Goal: Task Accomplishment & Management: Manage account settings

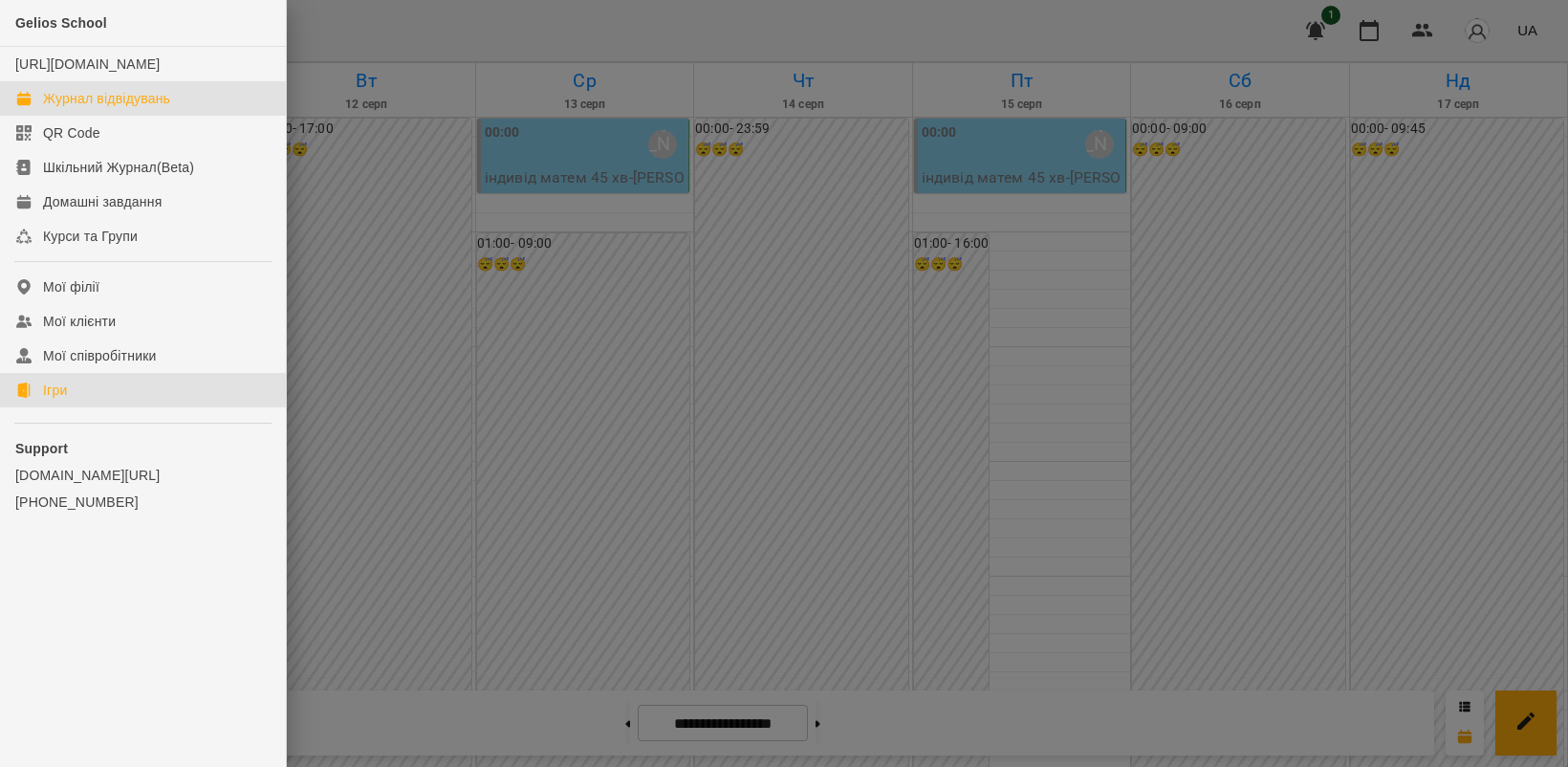
click at [63, 399] on div "Ігри" at bounding box center [55, 389] width 24 height 19
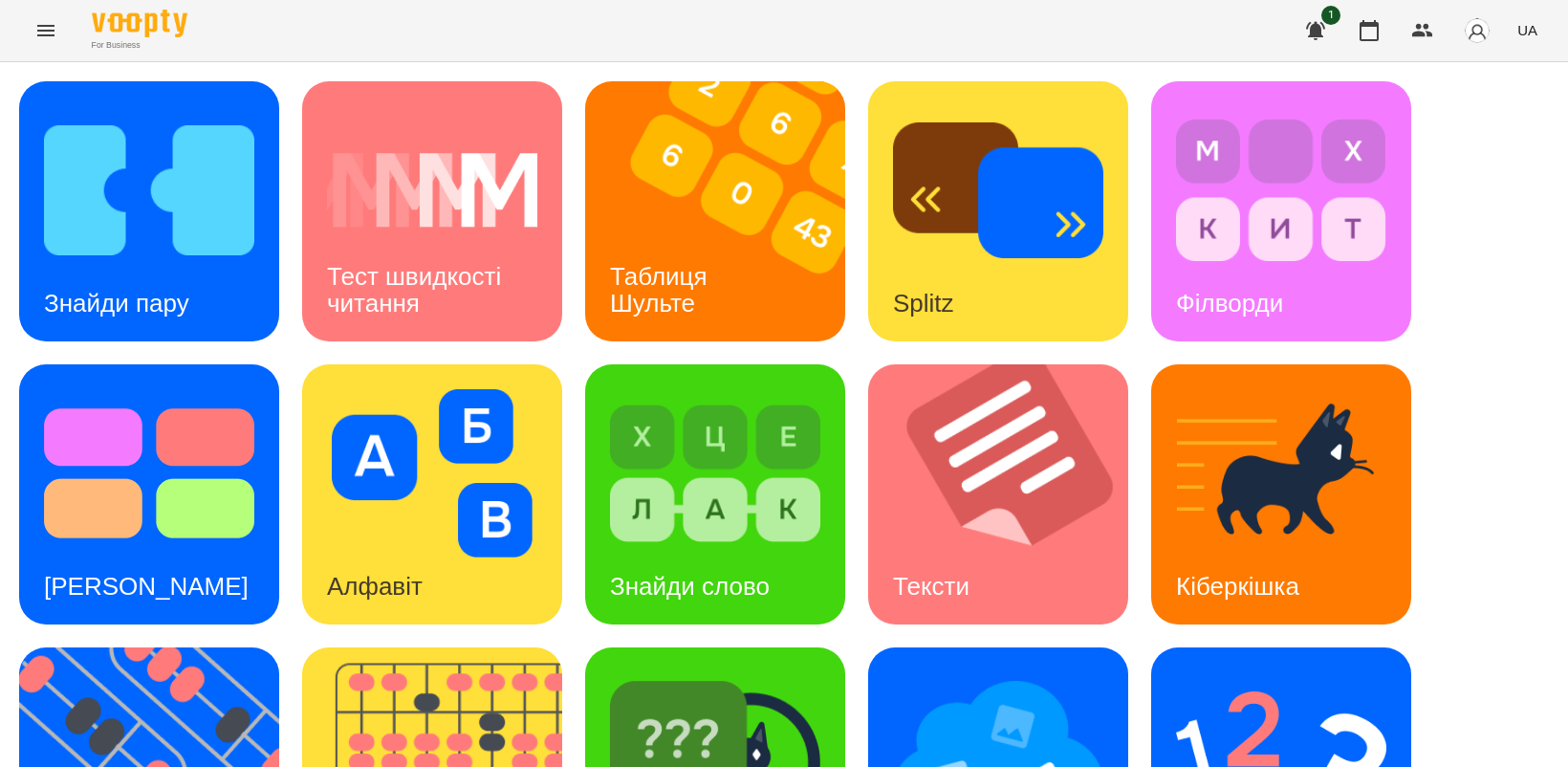
scroll to position [442, 0]
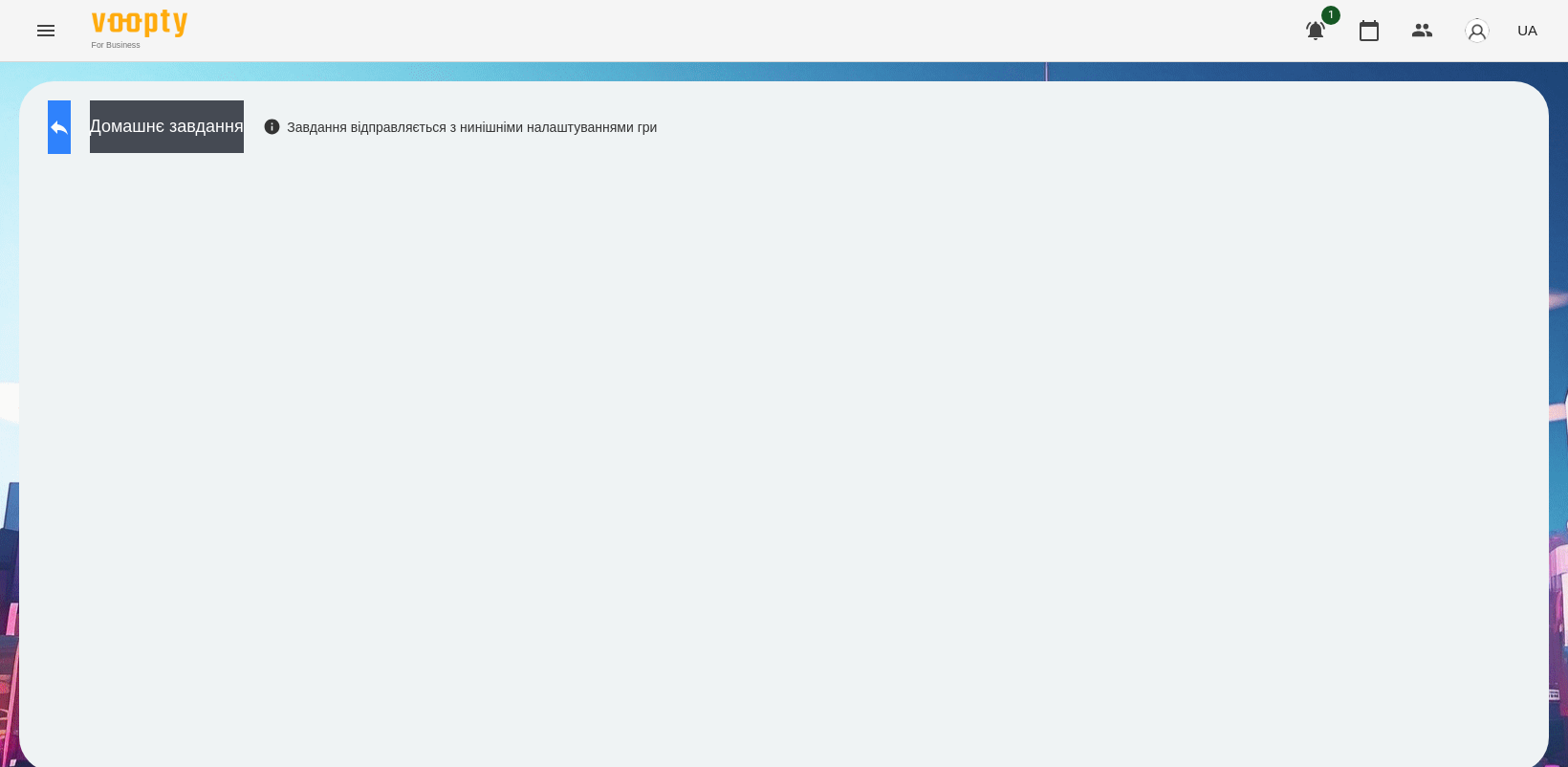
click at [71, 126] on icon at bounding box center [59, 127] width 23 height 23
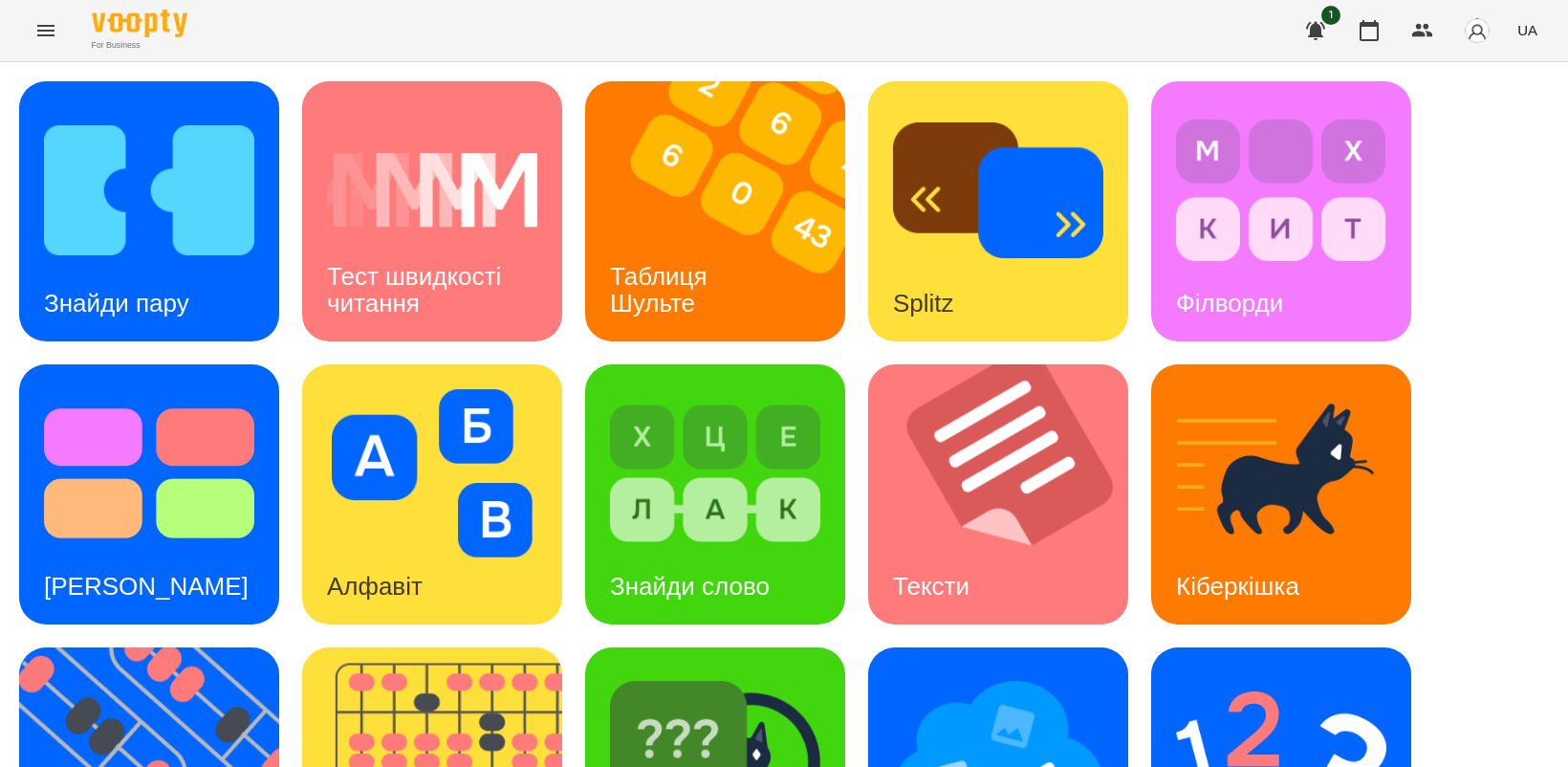
scroll to position [239, 0]
click at [126, 647] on img at bounding box center [160, 777] width 284 height 260
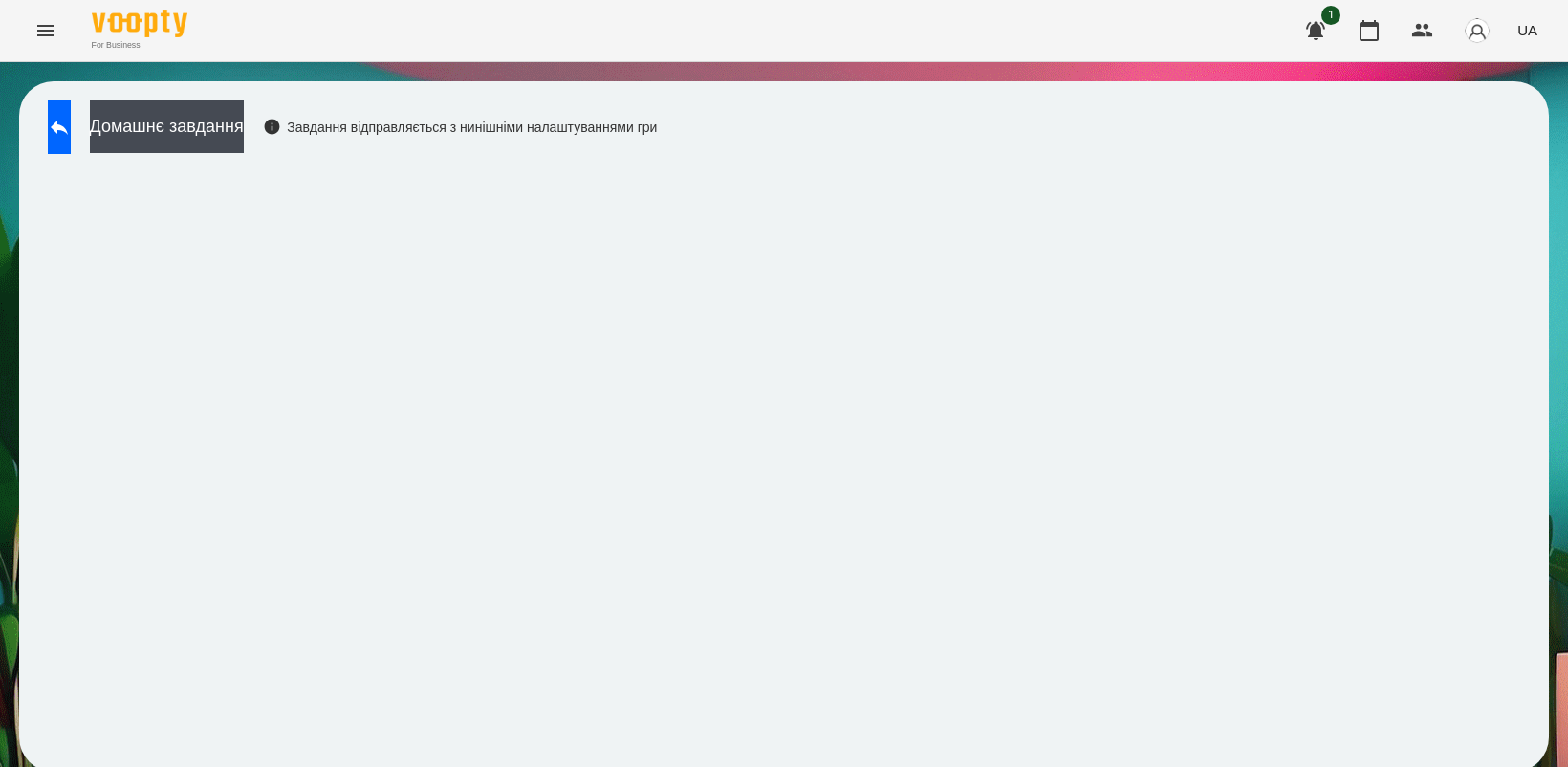
scroll to position [5, 0]
click at [71, 126] on icon at bounding box center [59, 127] width 23 height 23
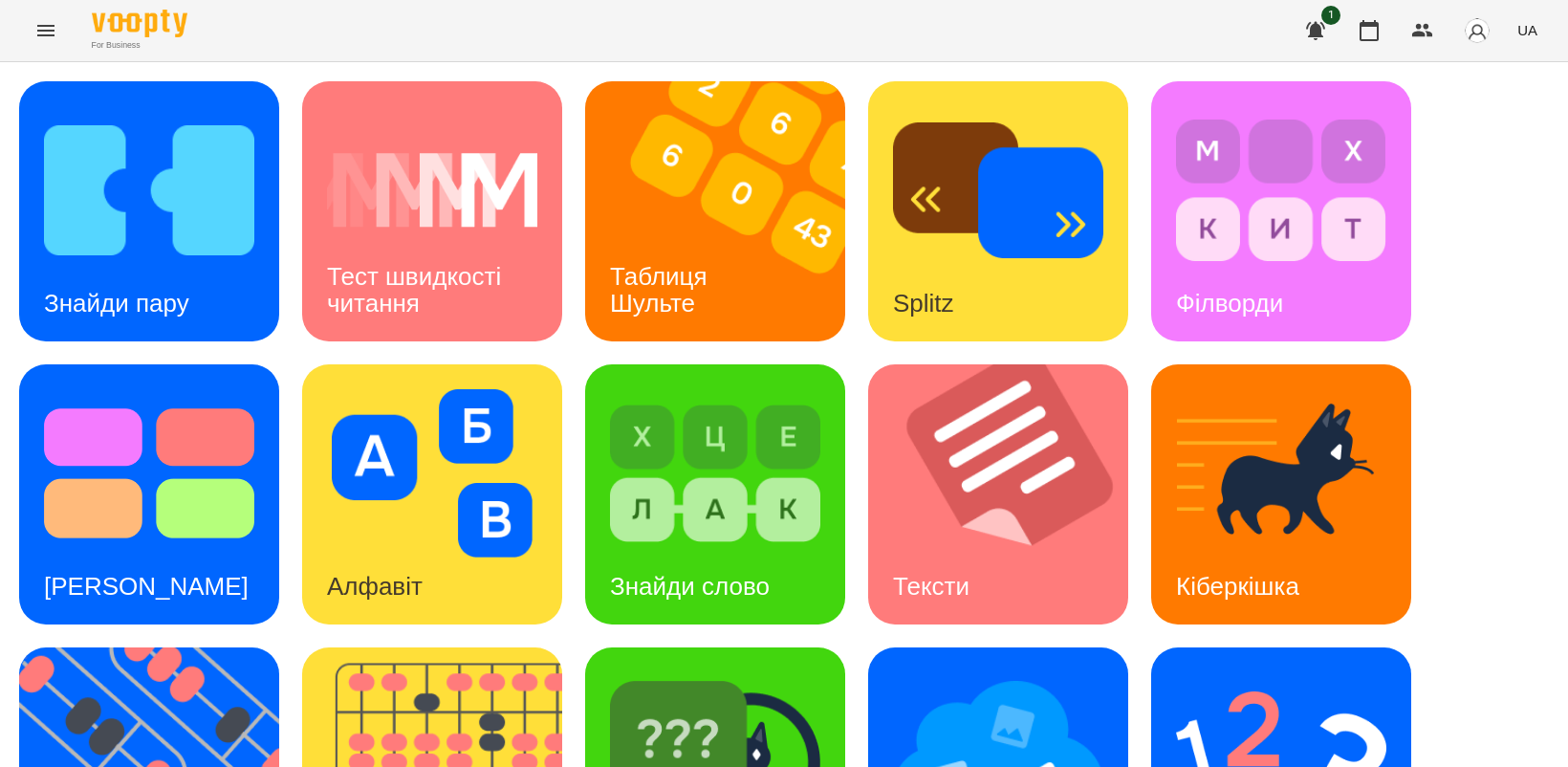
scroll to position [244, 0]
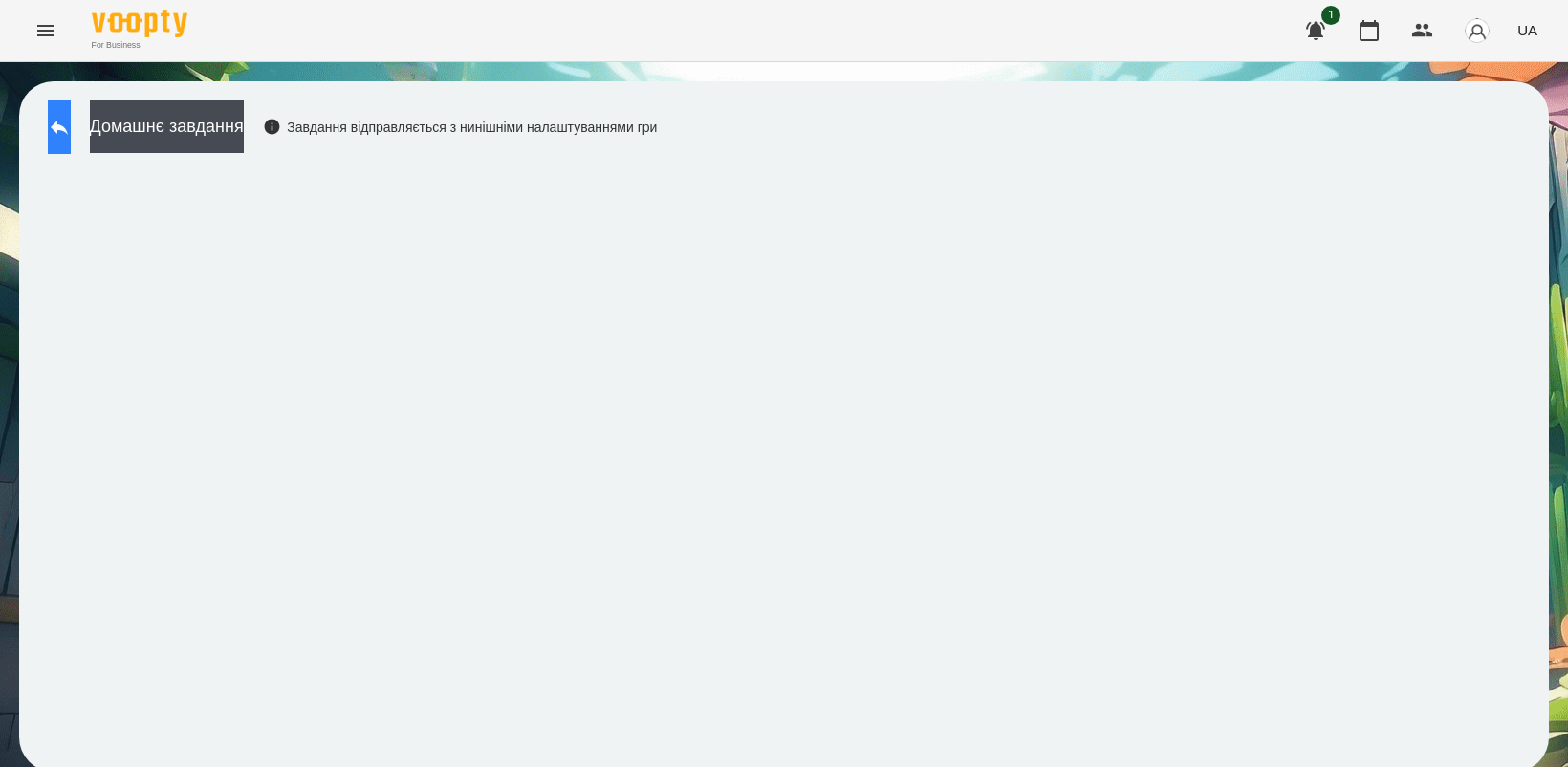
click at [71, 135] on icon at bounding box center [59, 127] width 23 height 23
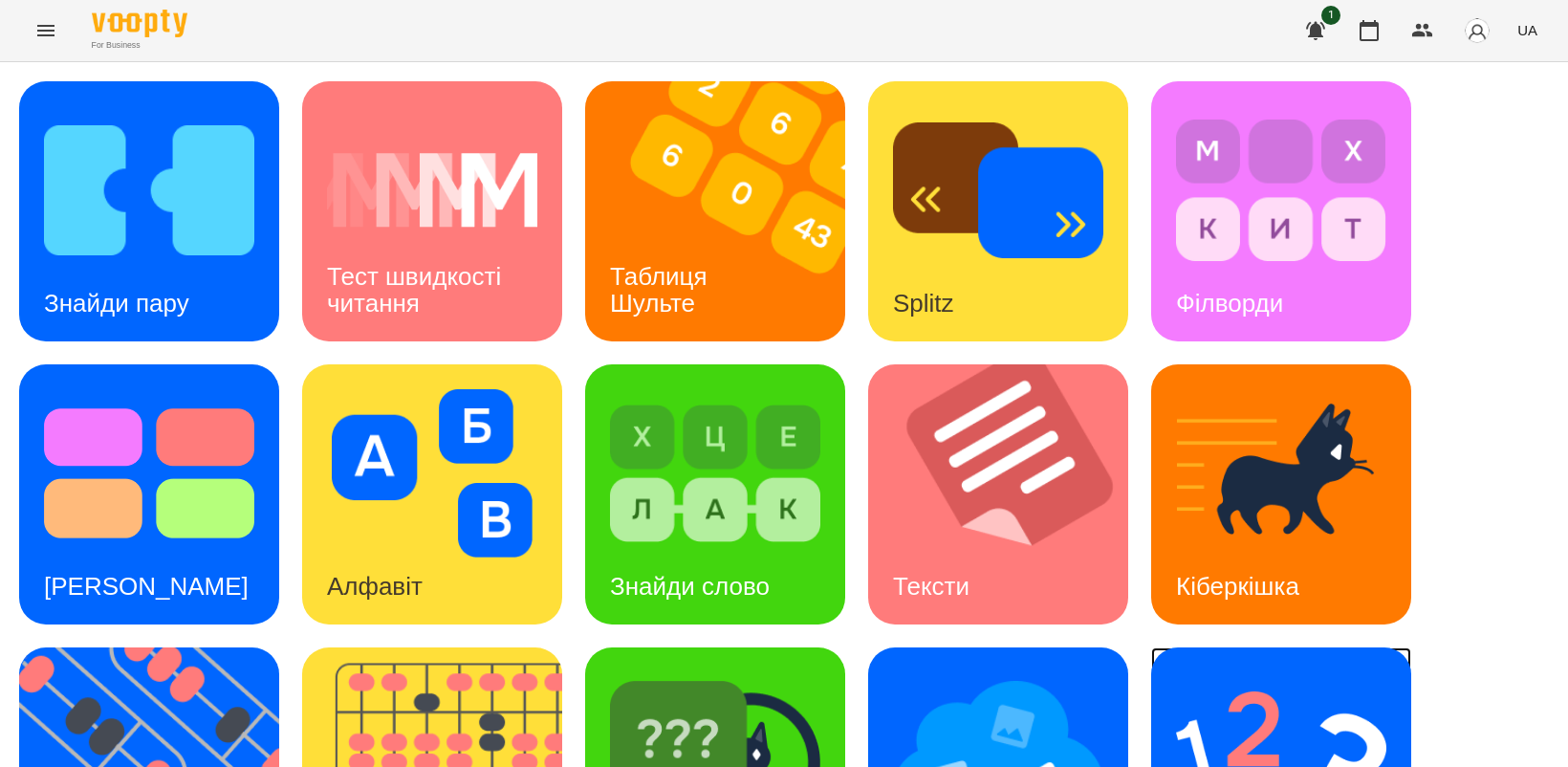
click at [1243, 693] on img at bounding box center [1281, 756] width 210 height 168
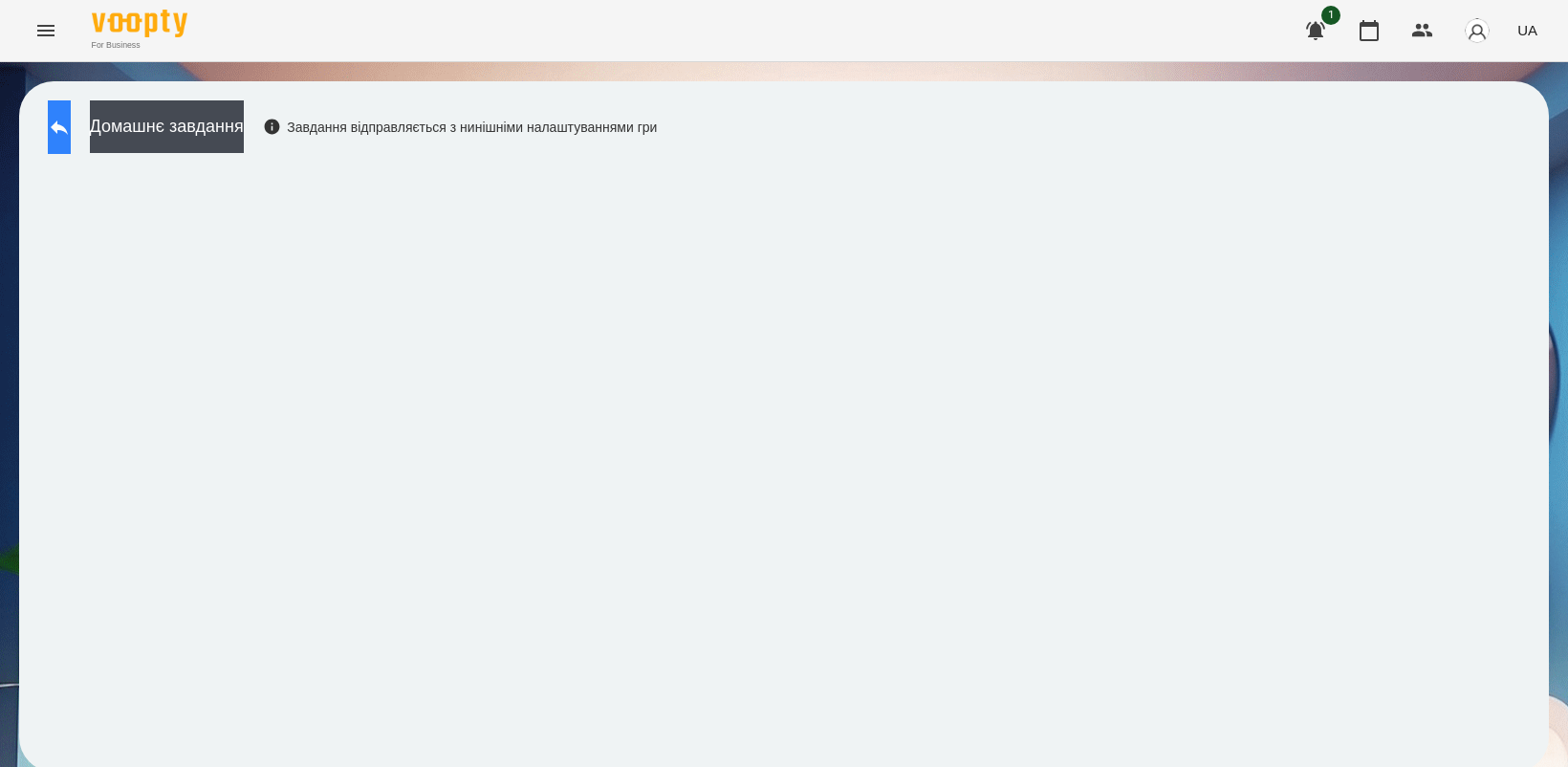
click at [60, 130] on button at bounding box center [59, 128] width 23 height 54
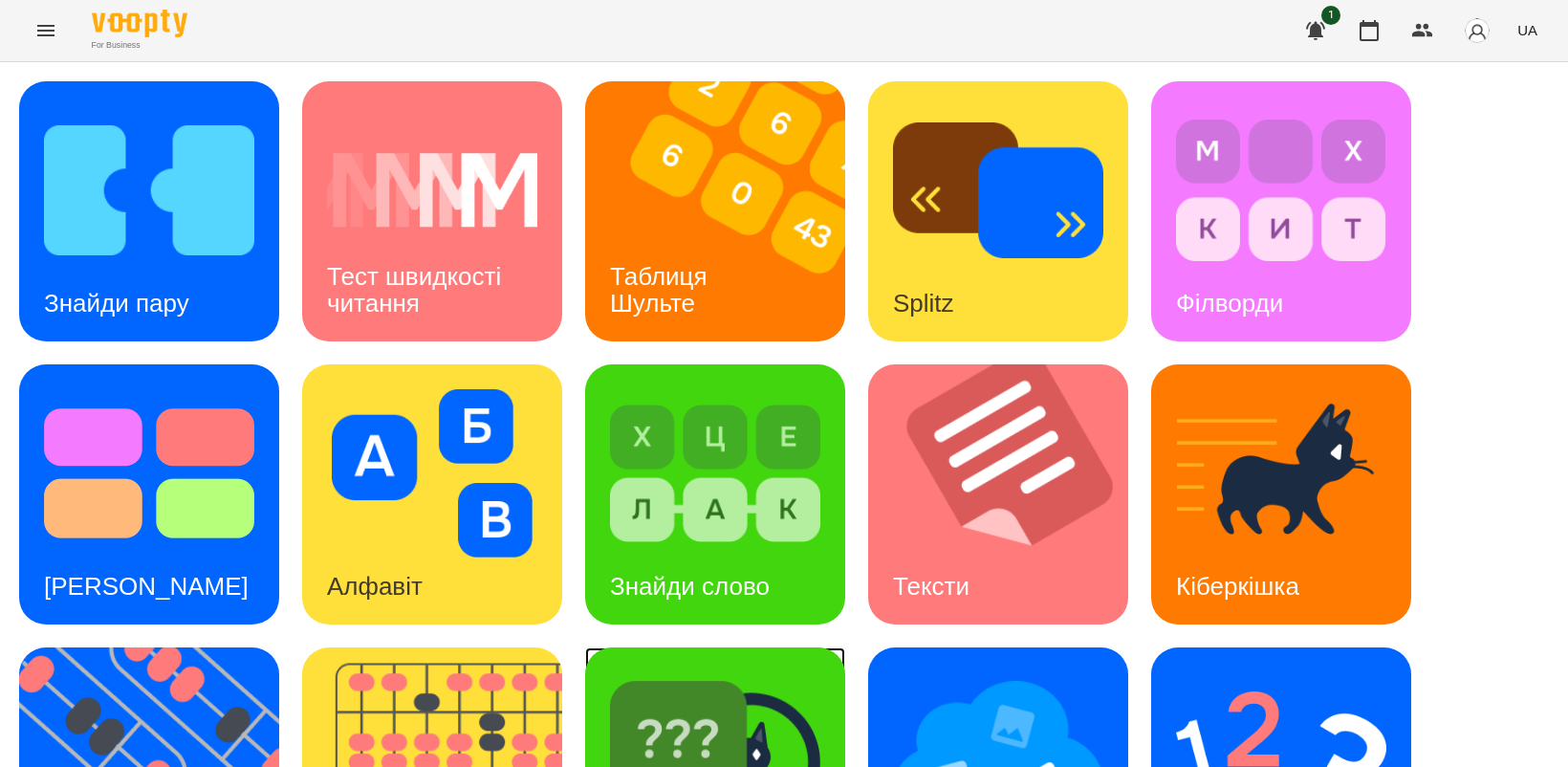
click at [732, 723] on img at bounding box center [714, 756] width 210 height 168
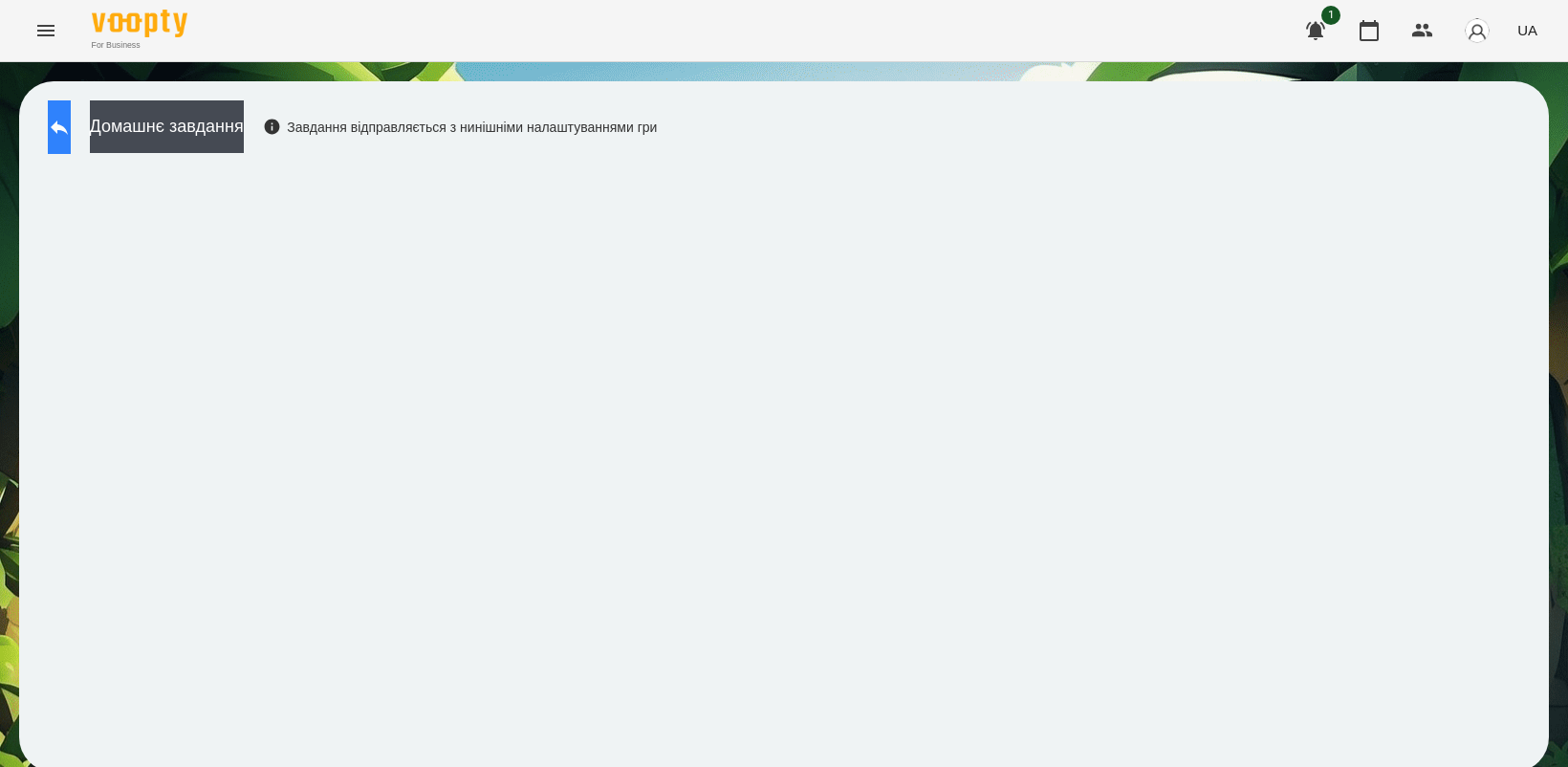
click at [71, 133] on icon at bounding box center [59, 127] width 23 height 23
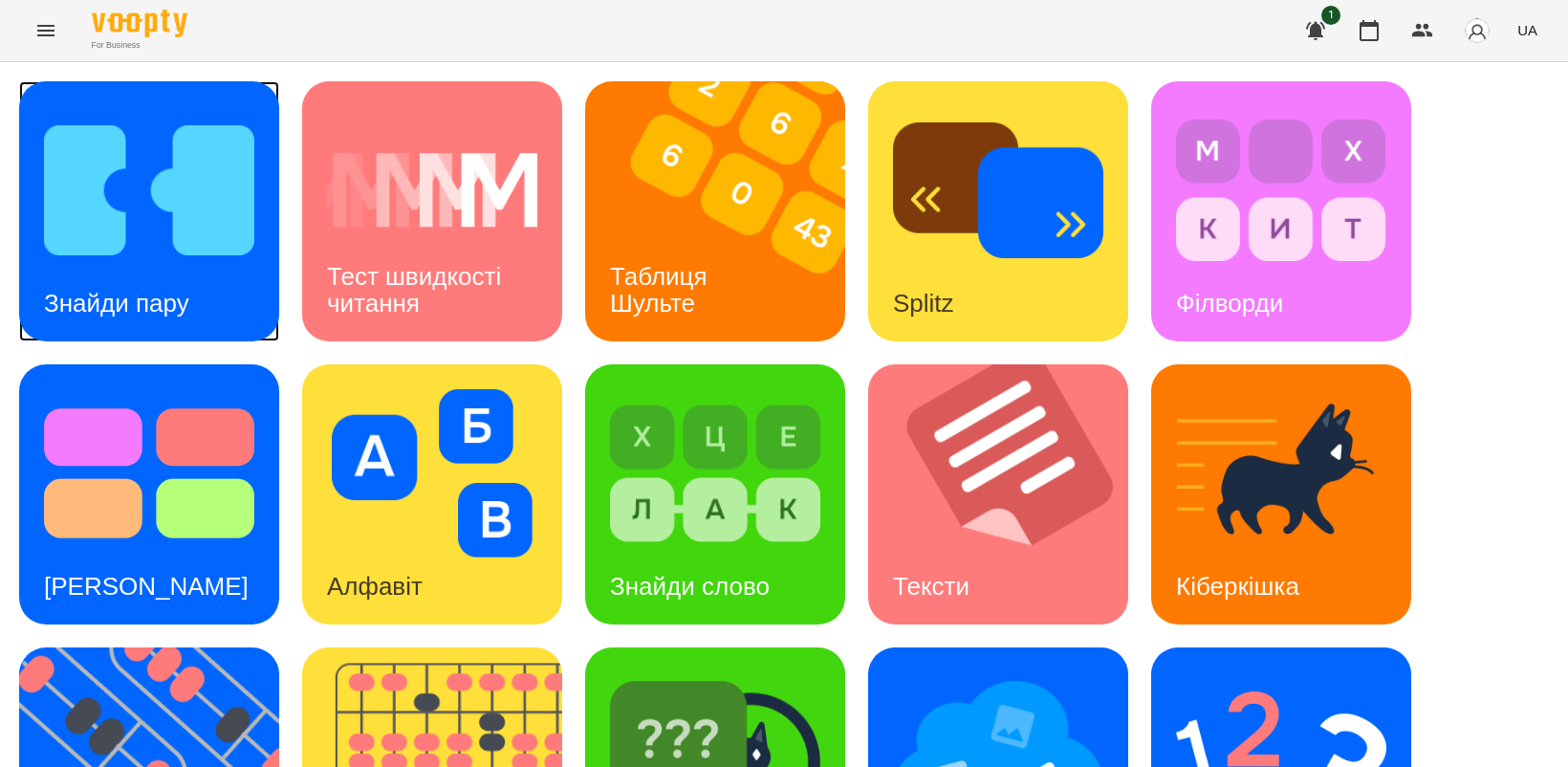
click at [126, 206] on img at bounding box center [148, 190] width 210 height 168
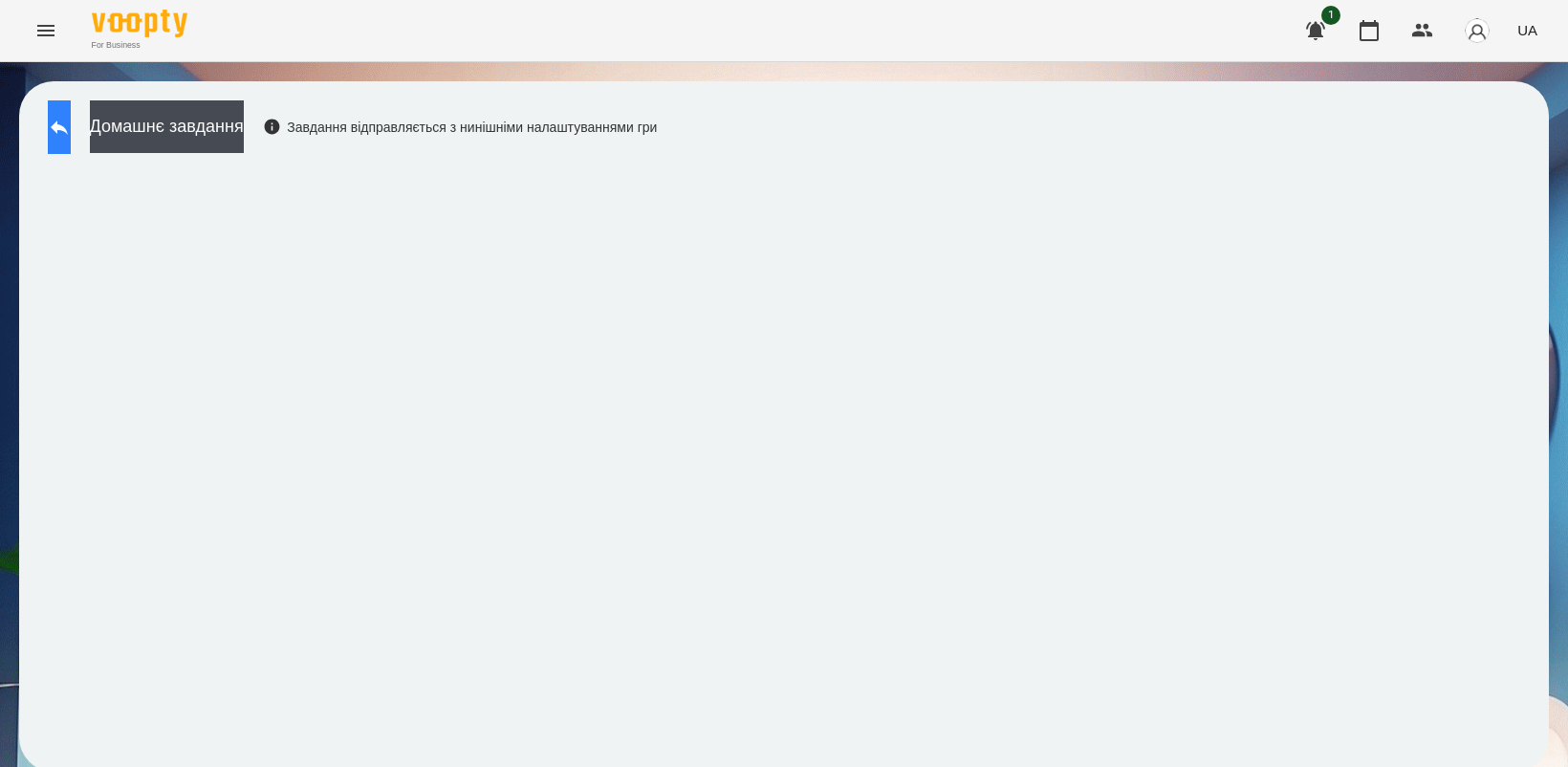
click at [58, 129] on button at bounding box center [59, 128] width 23 height 54
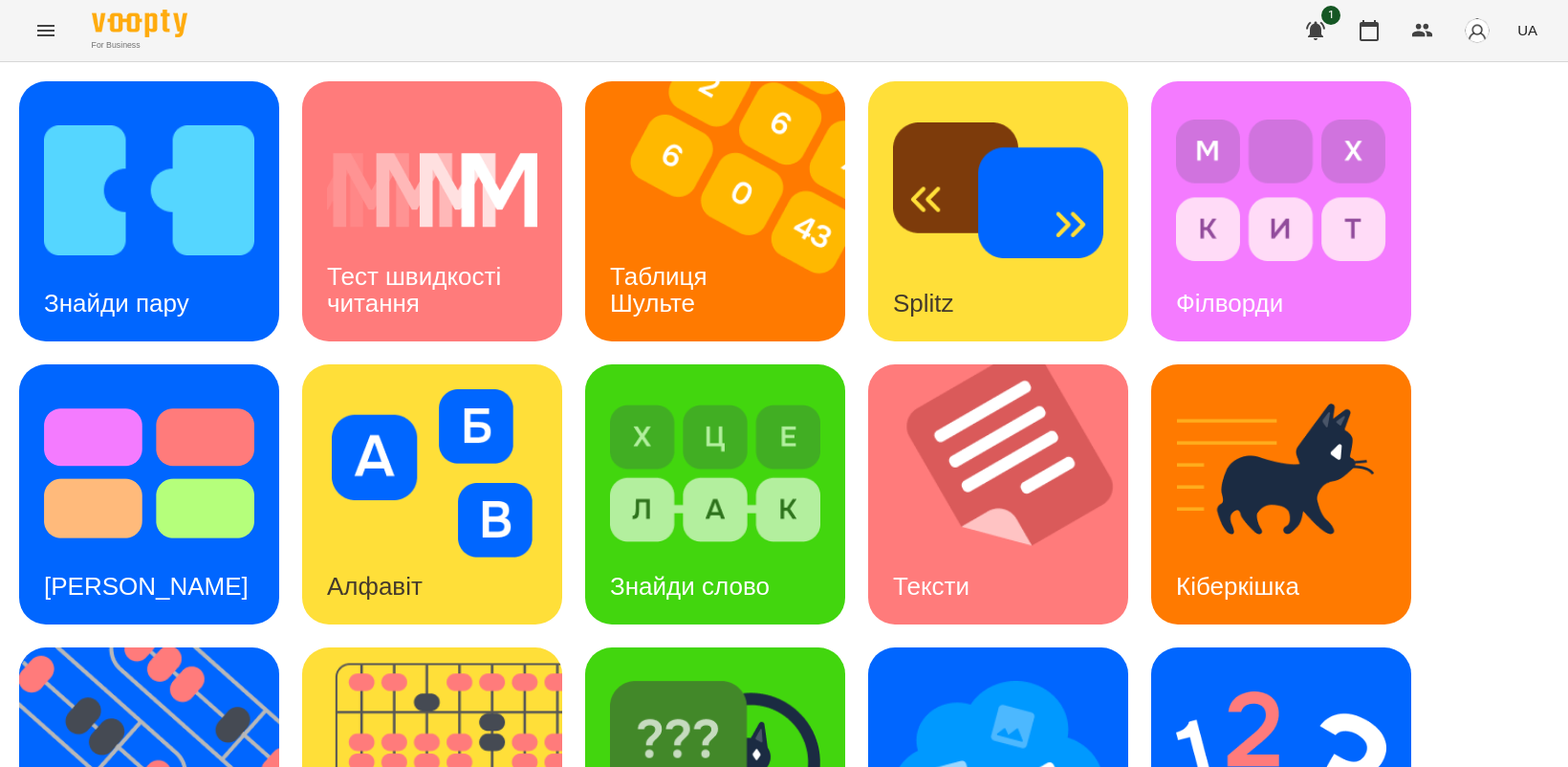
scroll to position [120, 0]
click at [994, 672] on img at bounding box center [998, 756] width 210 height 168
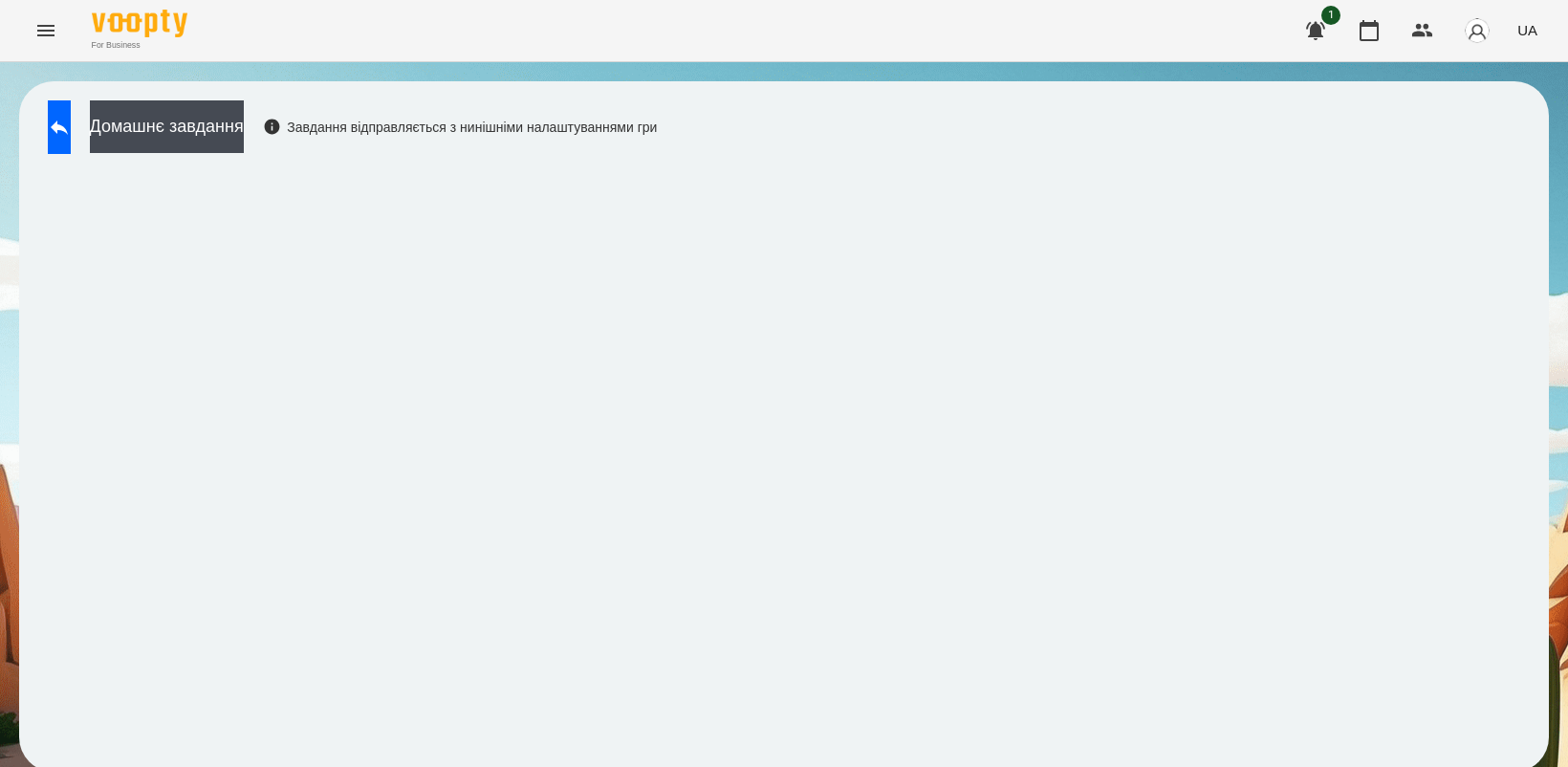
scroll to position [5, 0]
click at [67, 116] on icon at bounding box center [59, 127] width 23 height 23
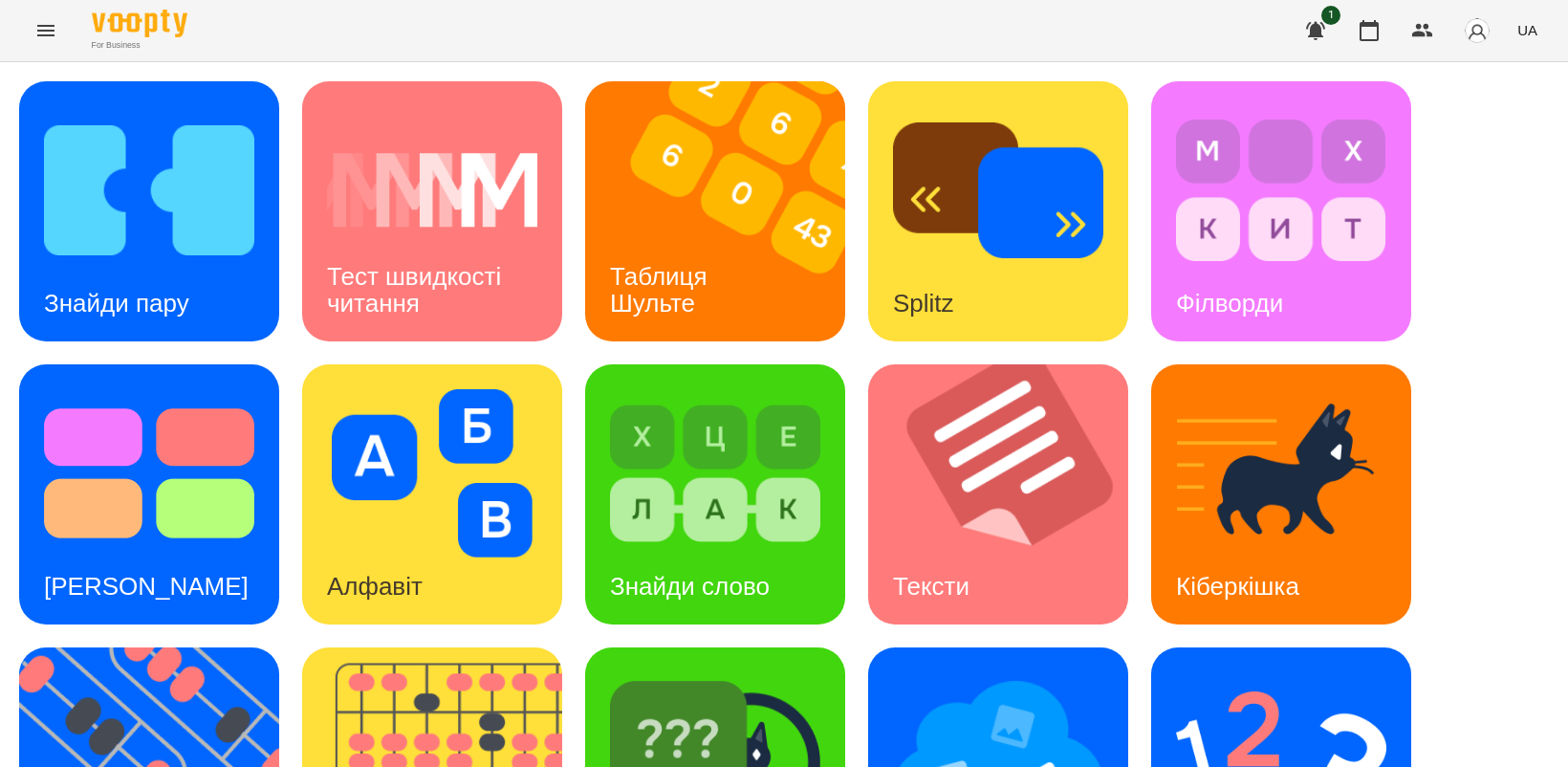
scroll to position [442, 0]
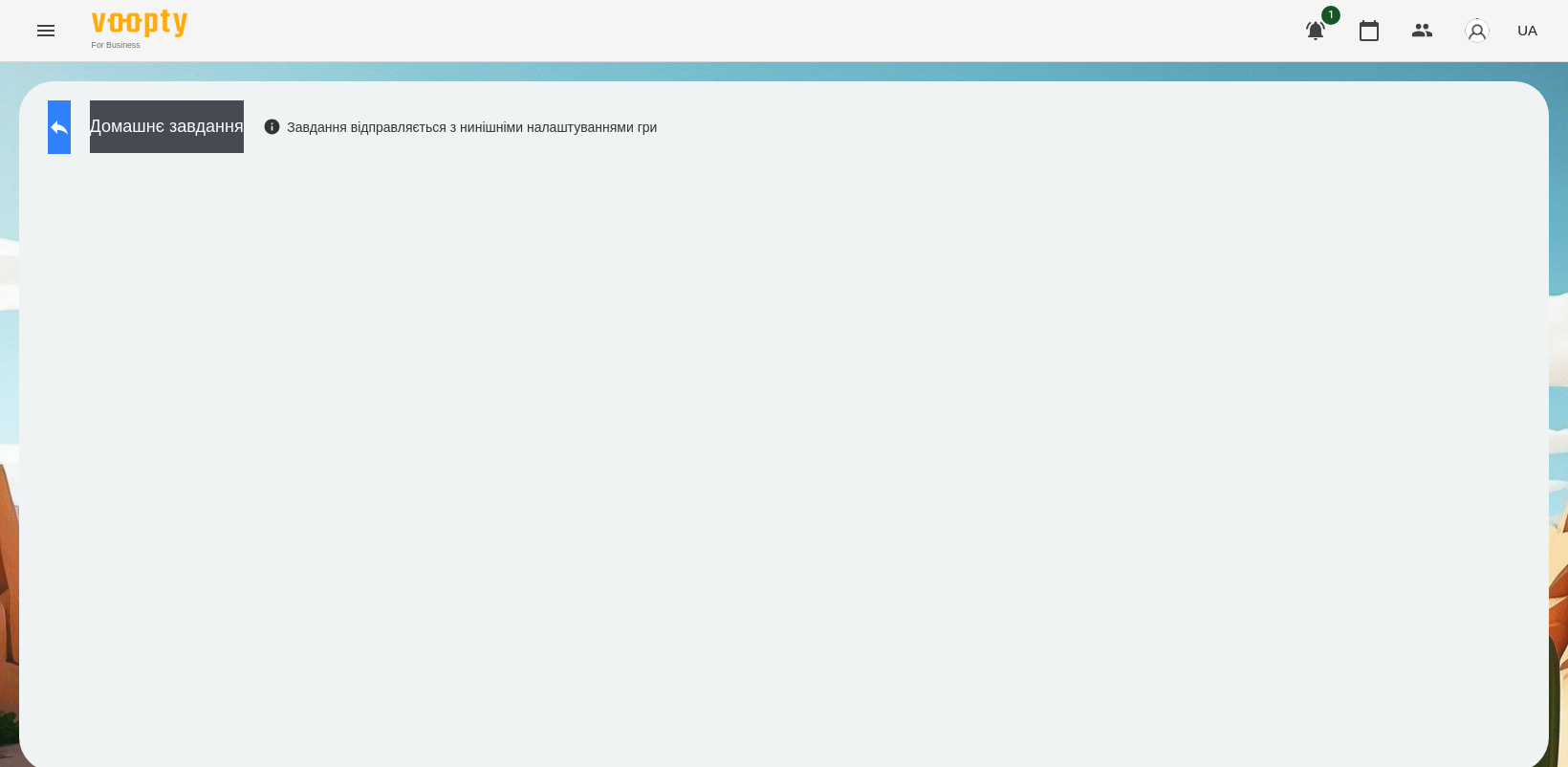
click at [70, 134] on icon at bounding box center [59, 127] width 23 height 23
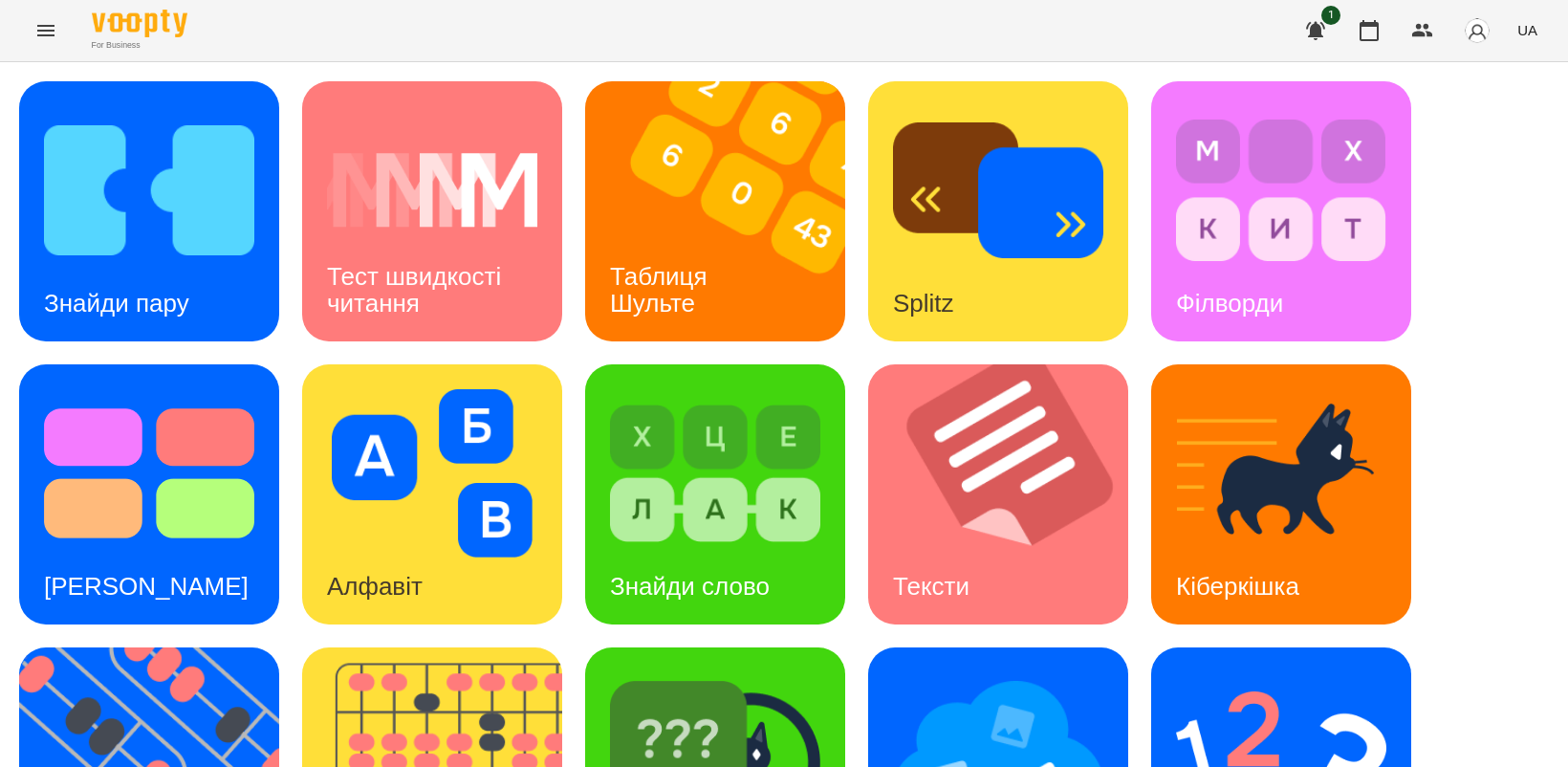
scroll to position [442, 0]
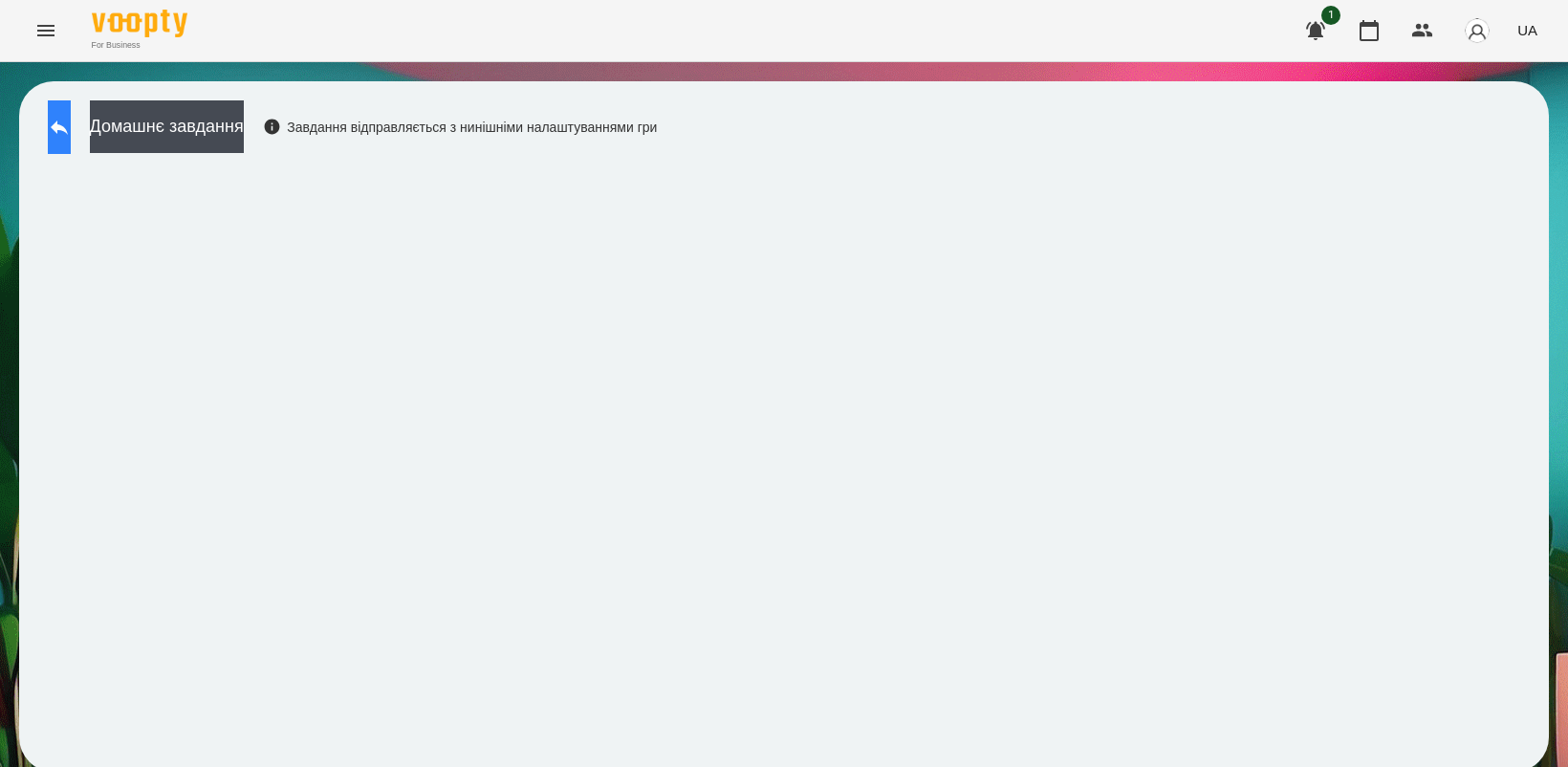
click at [68, 127] on icon at bounding box center [59, 128] width 17 height 14
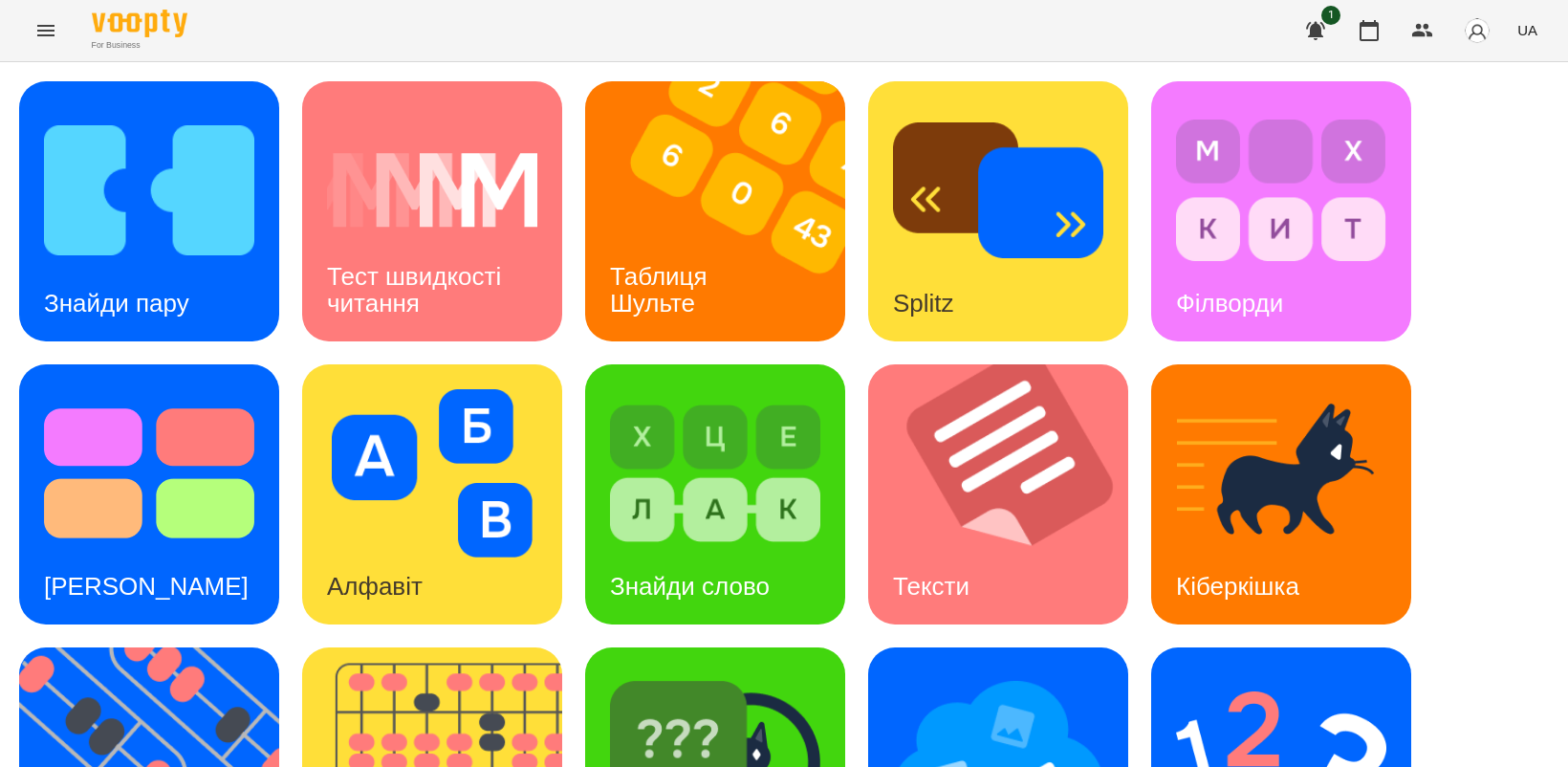
scroll to position [239, 0]
click at [1219, 672] on img at bounding box center [1281, 756] width 210 height 168
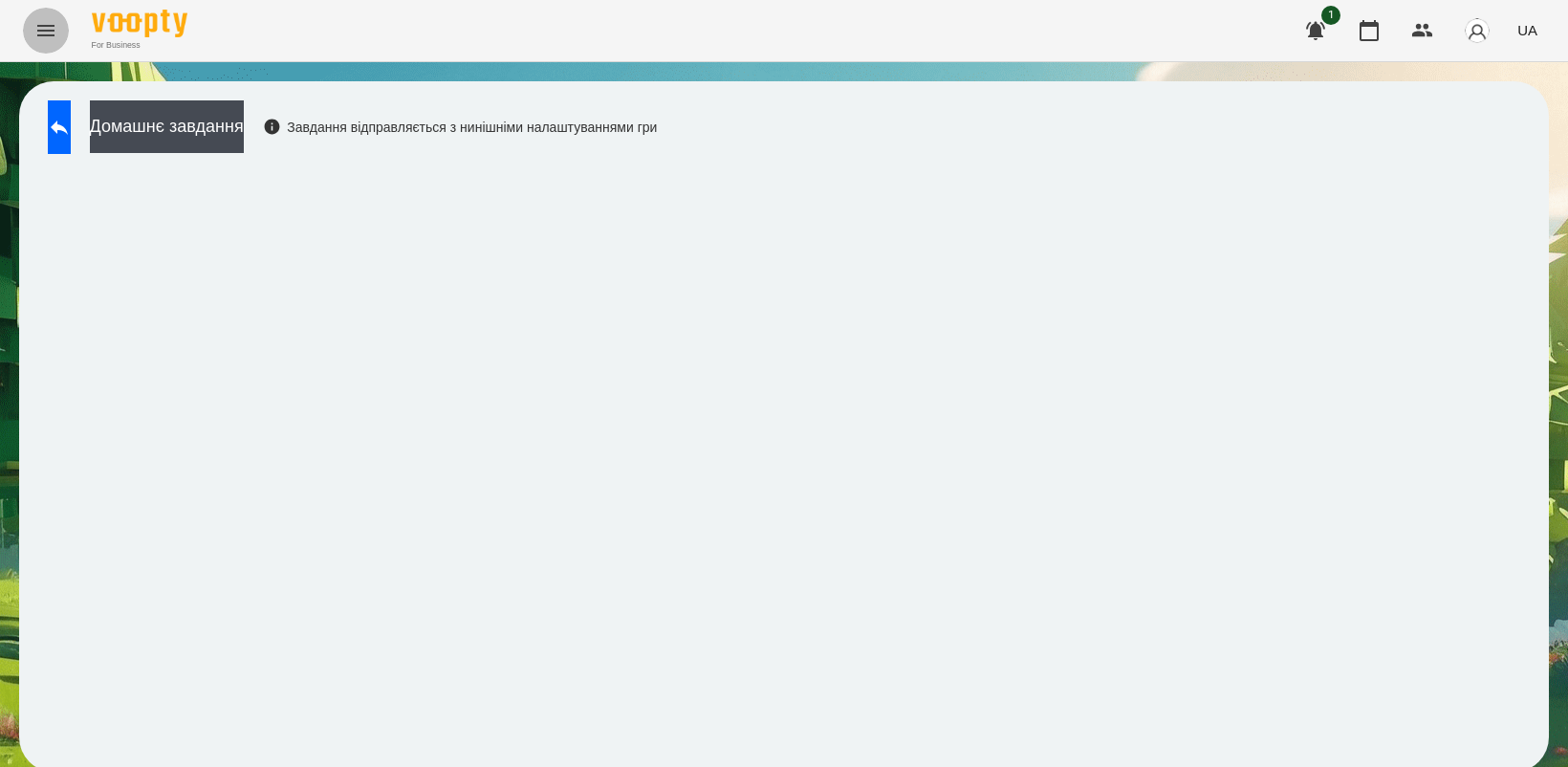
click at [41, 30] on icon "Menu" at bounding box center [45, 31] width 17 height 12
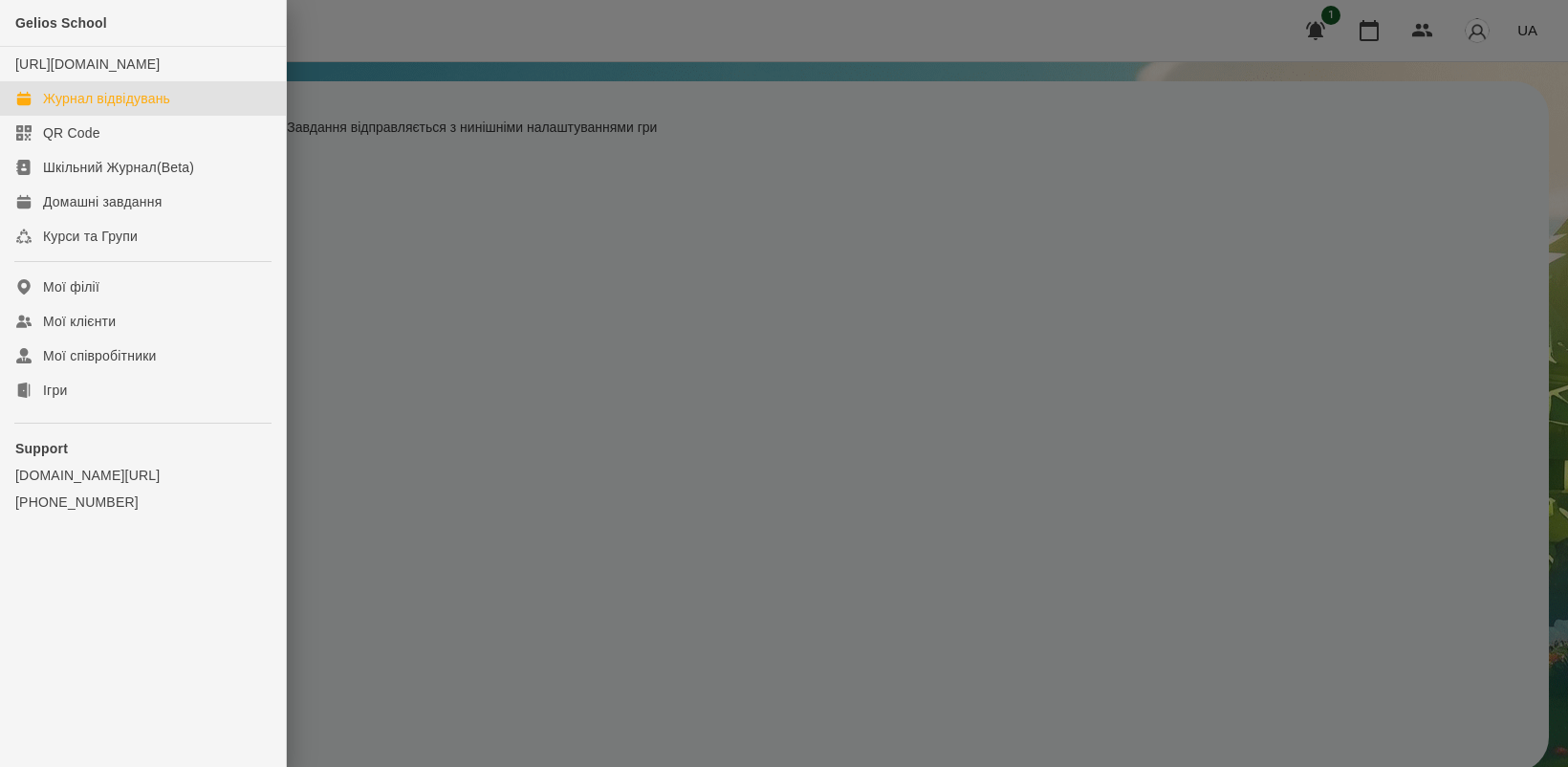
click at [80, 108] on div "Журнал відвідувань" at bounding box center [107, 98] width 128 height 19
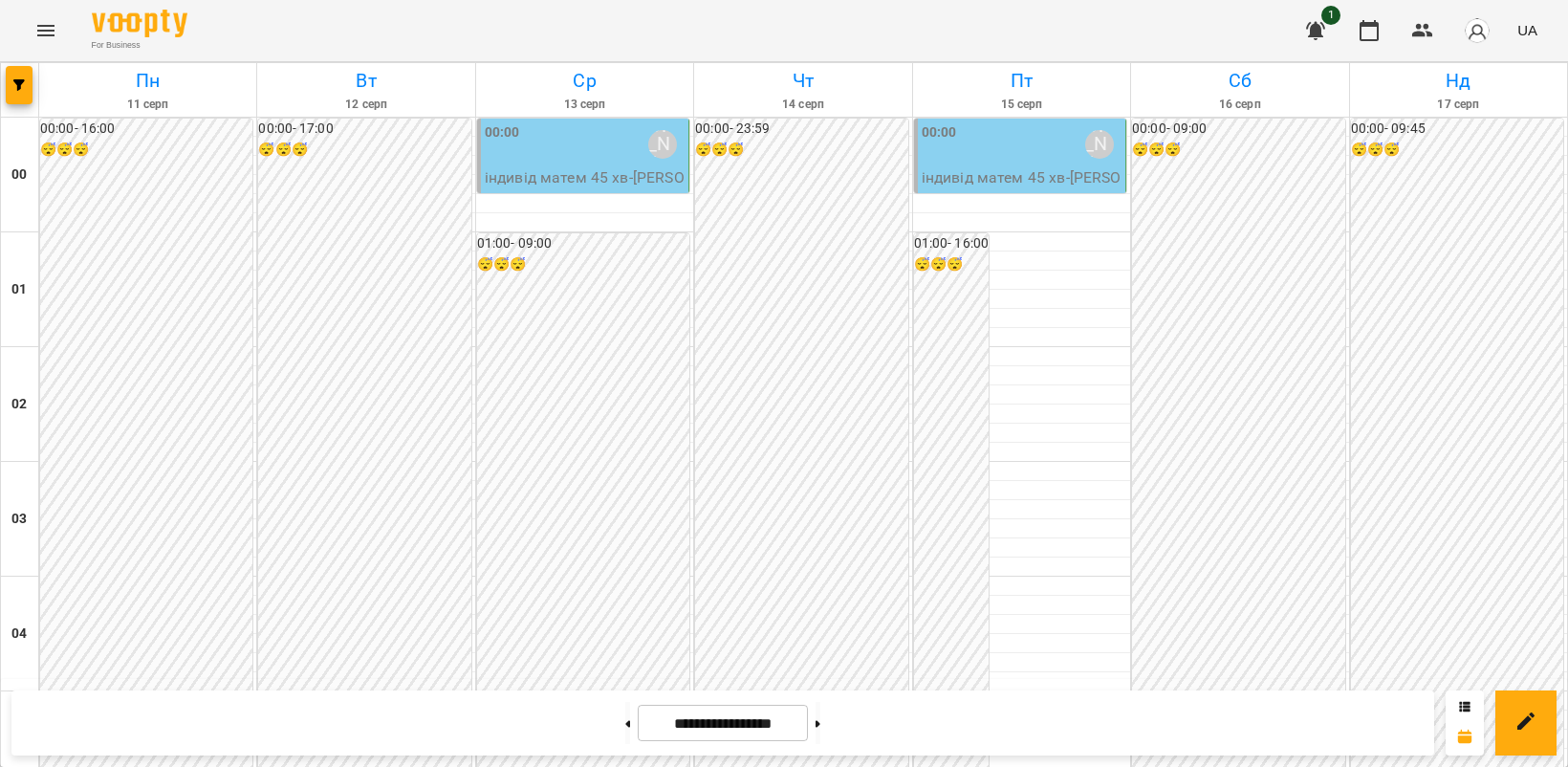
click at [560, 150] on div "00:00 [PERSON_NAME]" at bounding box center [585, 144] width 200 height 44
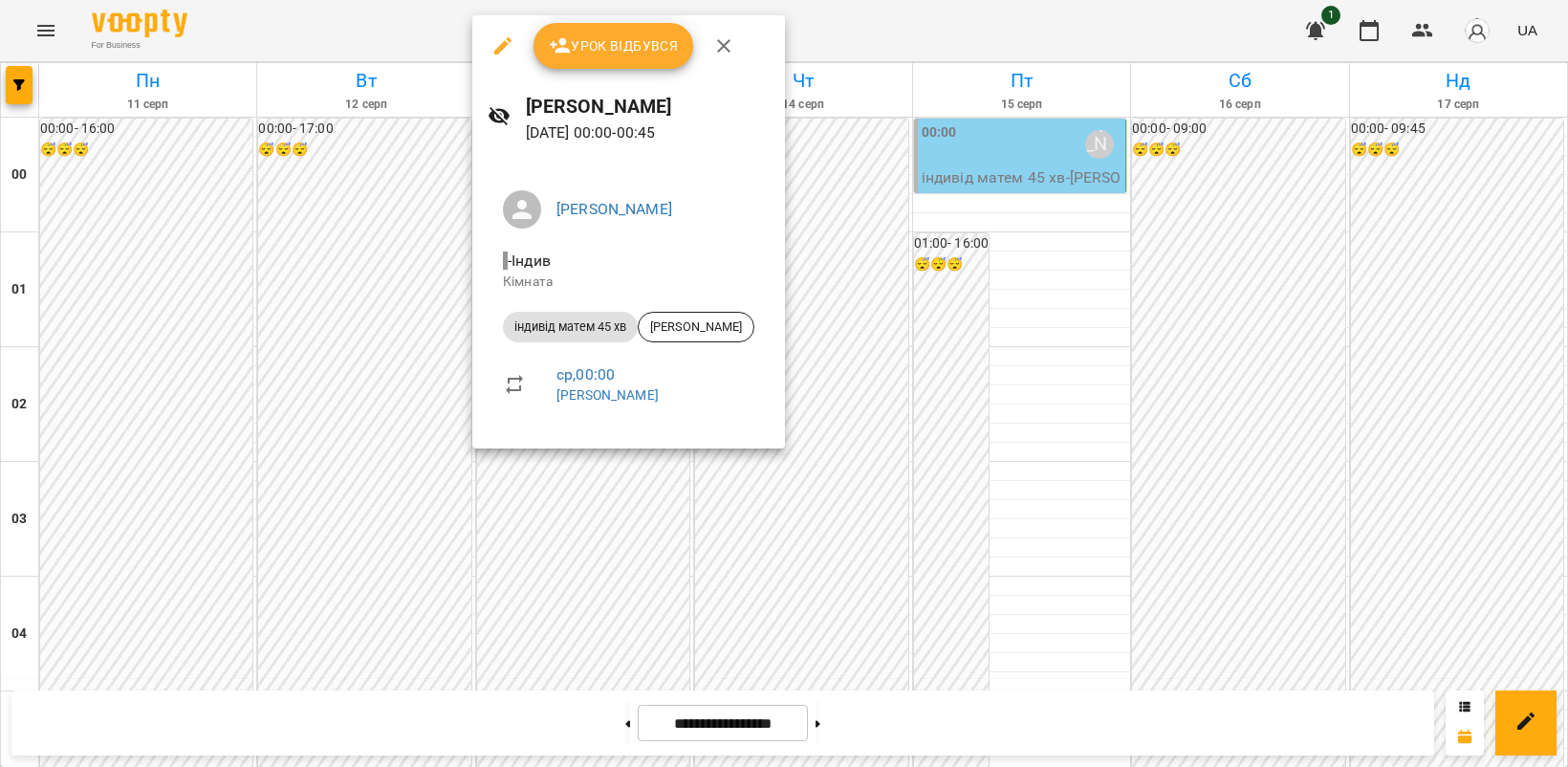
click at [561, 144] on p "[DATE] 00:00 - 00:45" at bounding box center [648, 132] width 244 height 23
click at [685, 330] on span "[PERSON_NAME]" at bounding box center [695, 327] width 115 height 17
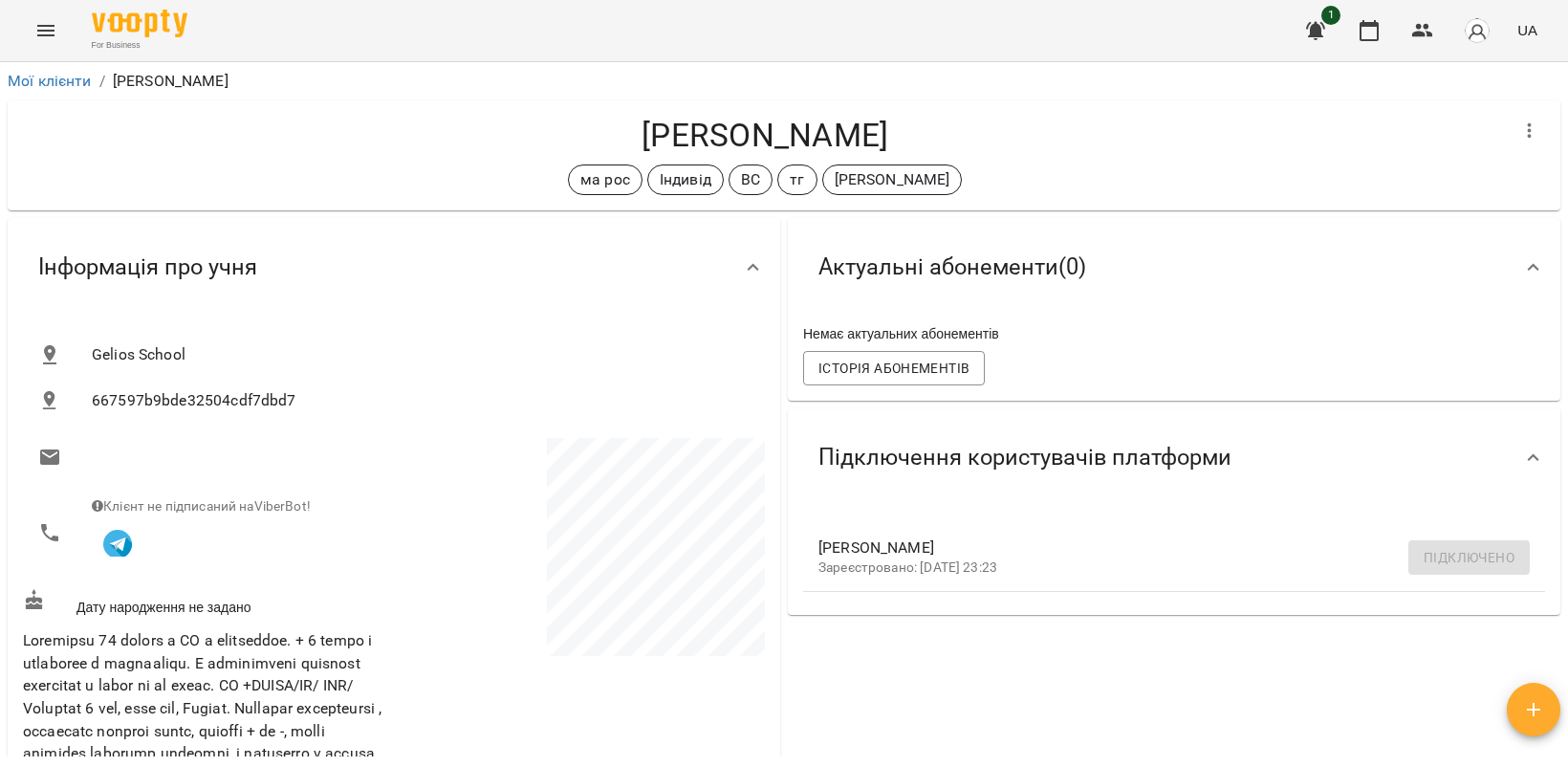
click at [48, 32] on icon "Menu" at bounding box center [46, 30] width 23 height 23
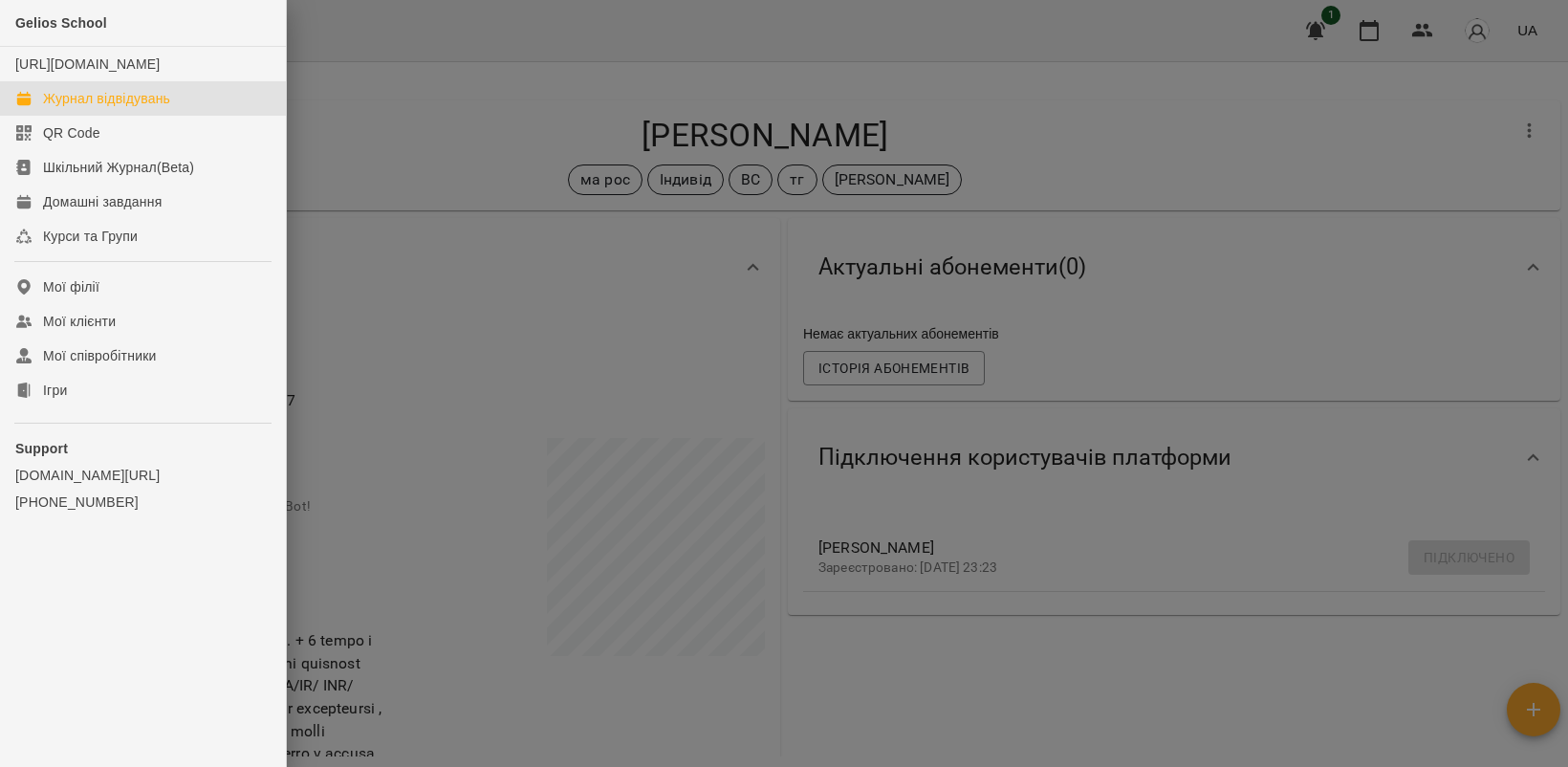
click at [62, 108] on div "Журнал відвідувань" at bounding box center [107, 98] width 128 height 19
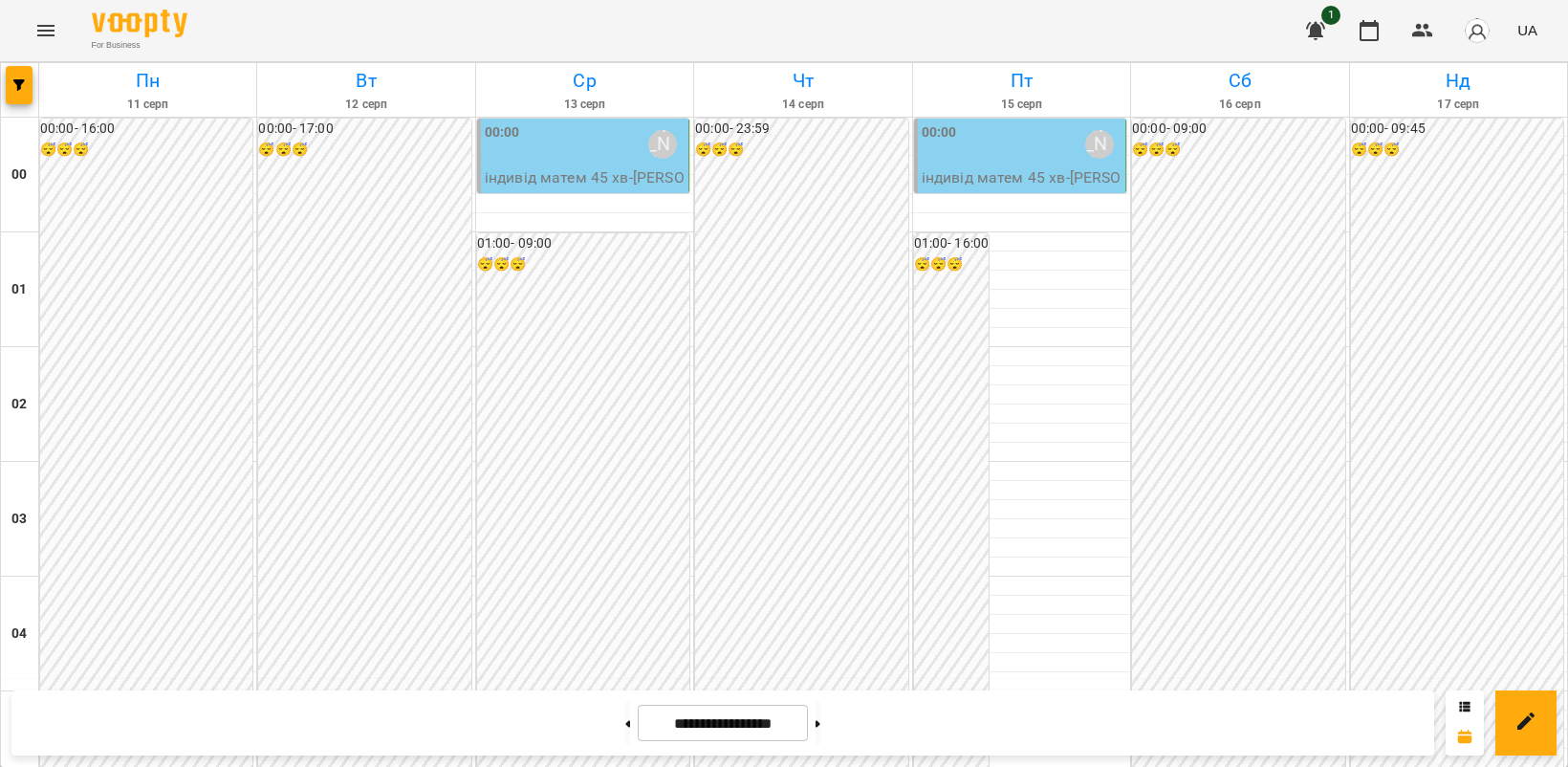
scroll to position [2190, 0]
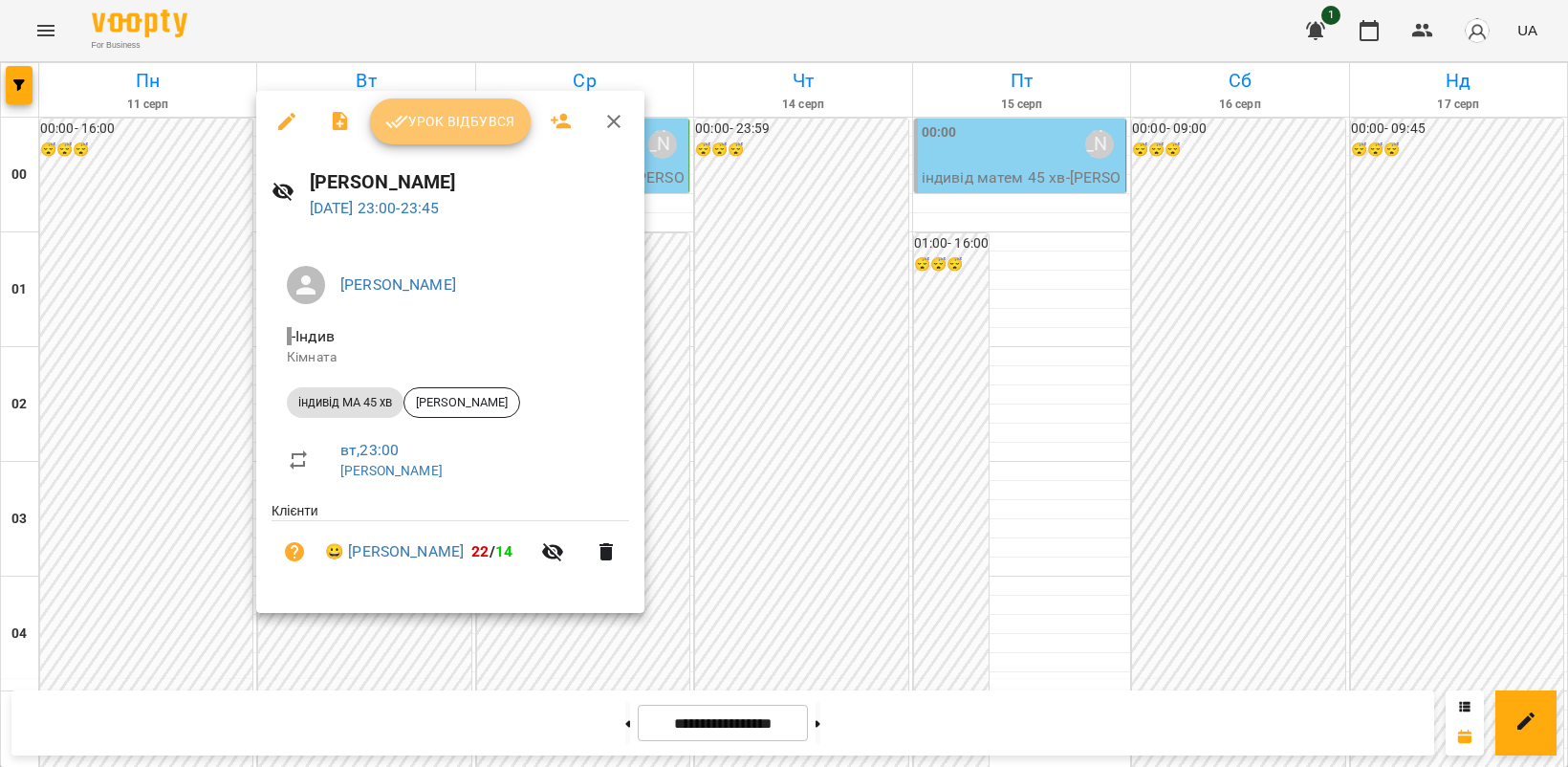
click at [444, 123] on span "Урок відбувся" at bounding box center [450, 121] width 131 height 23
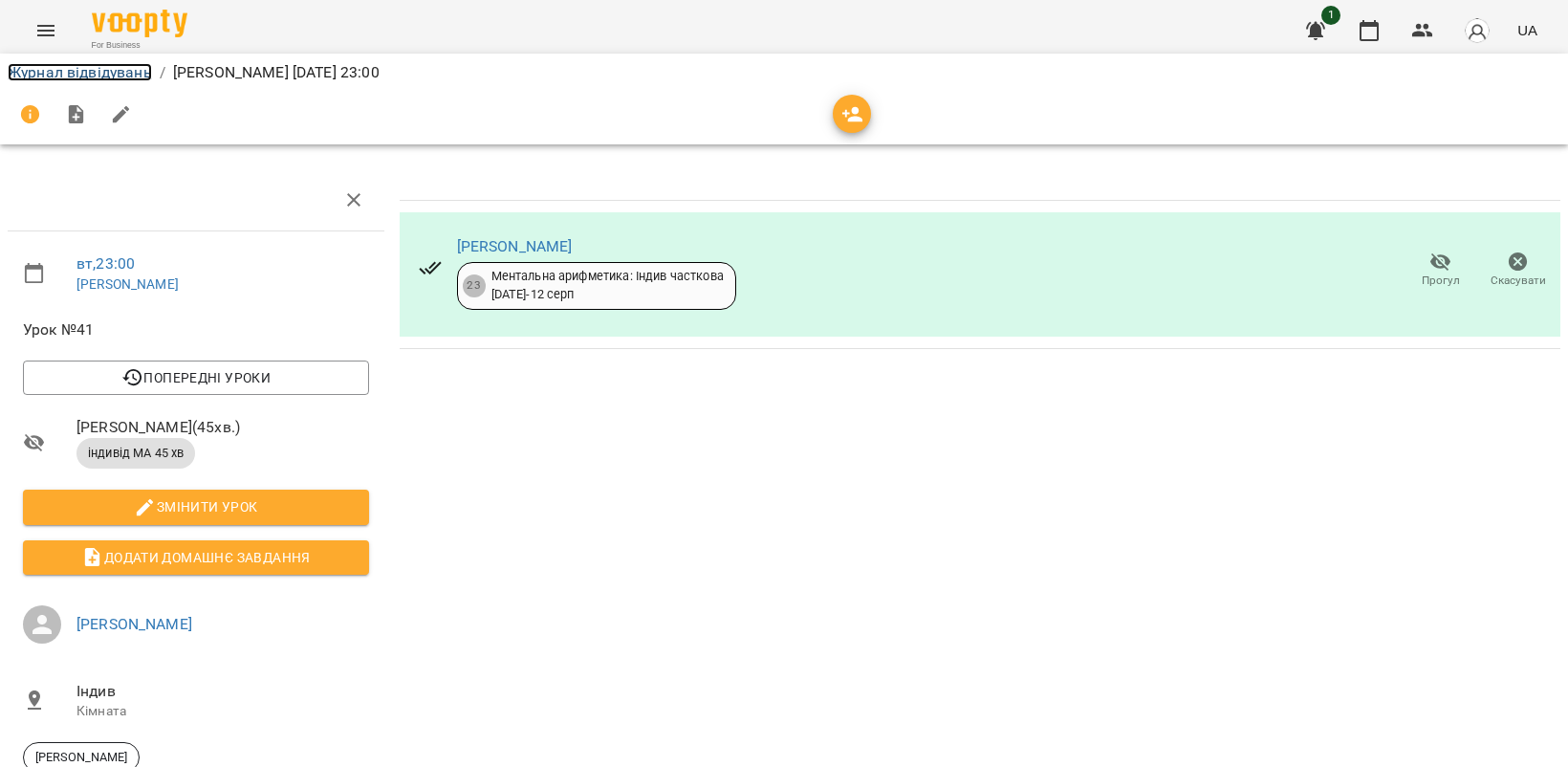
click at [87, 70] on link "Журнал відвідувань" at bounding box center [80, 72] width 144 height 18
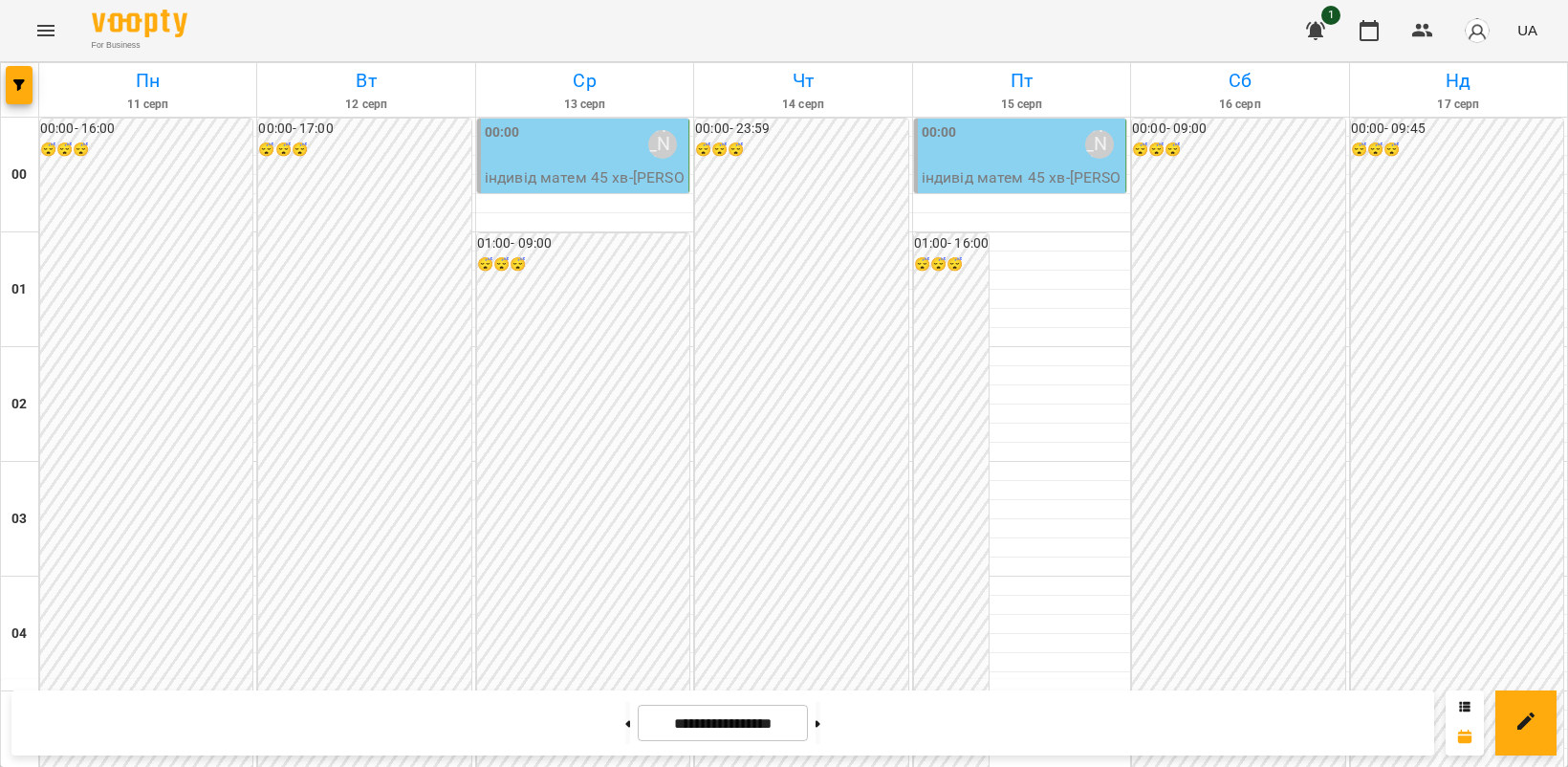
scroll to position [2190, 0]
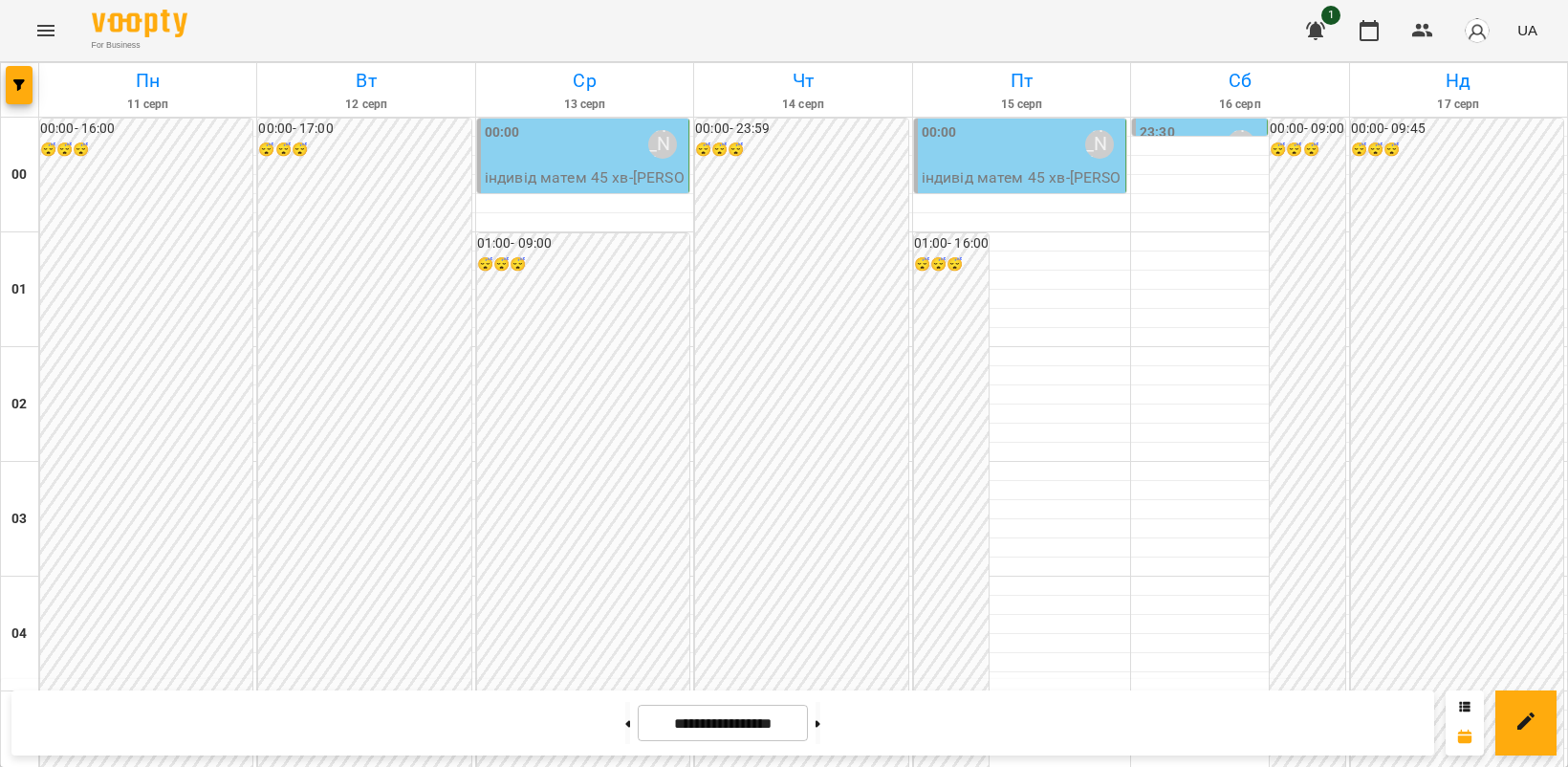
scroll to position [2190, 0]
